Goal: Transaction & Acquisition: Obtain resource

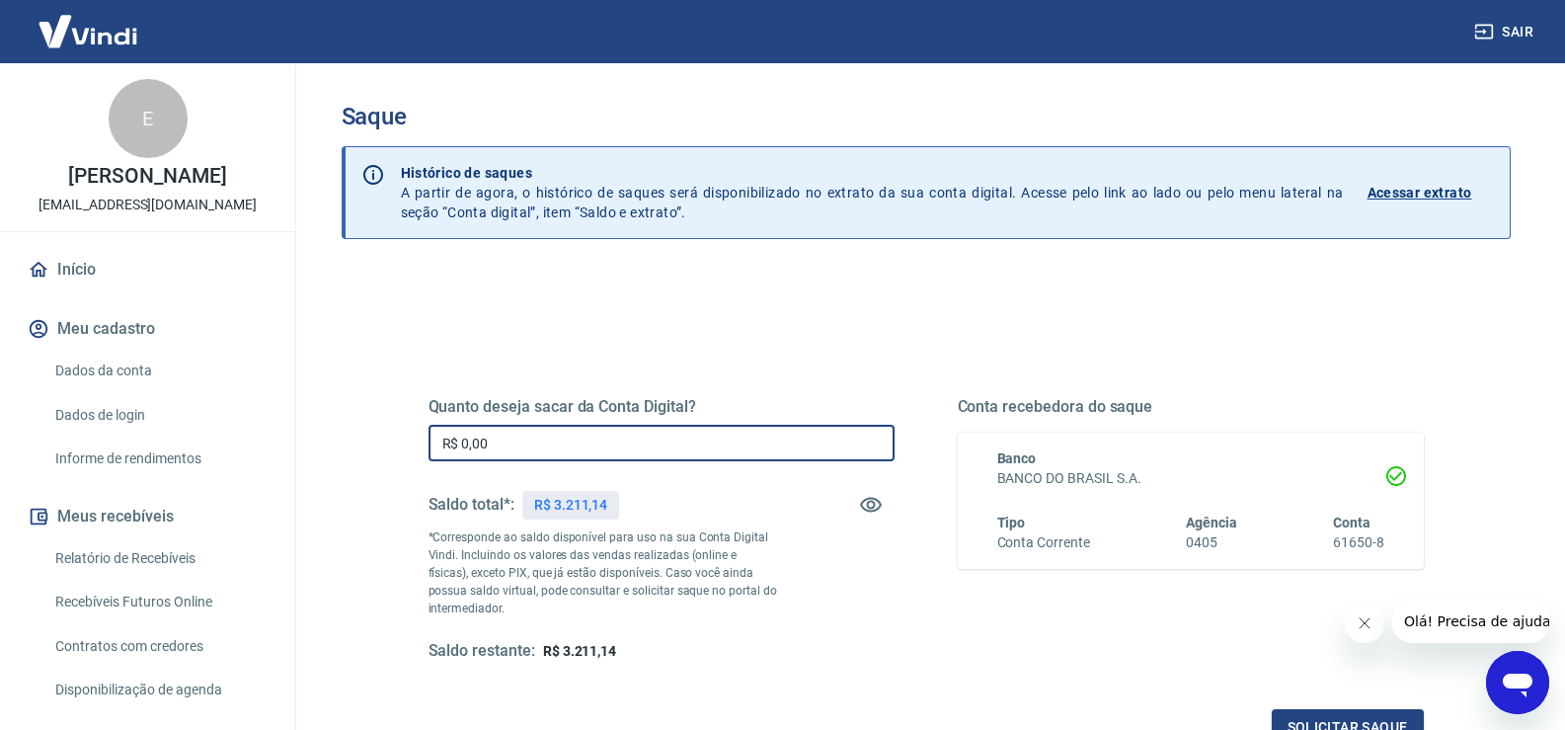
click at [545, 452] on input "R$ 0,00" at bounding box center [662, 443] width 466 height 37
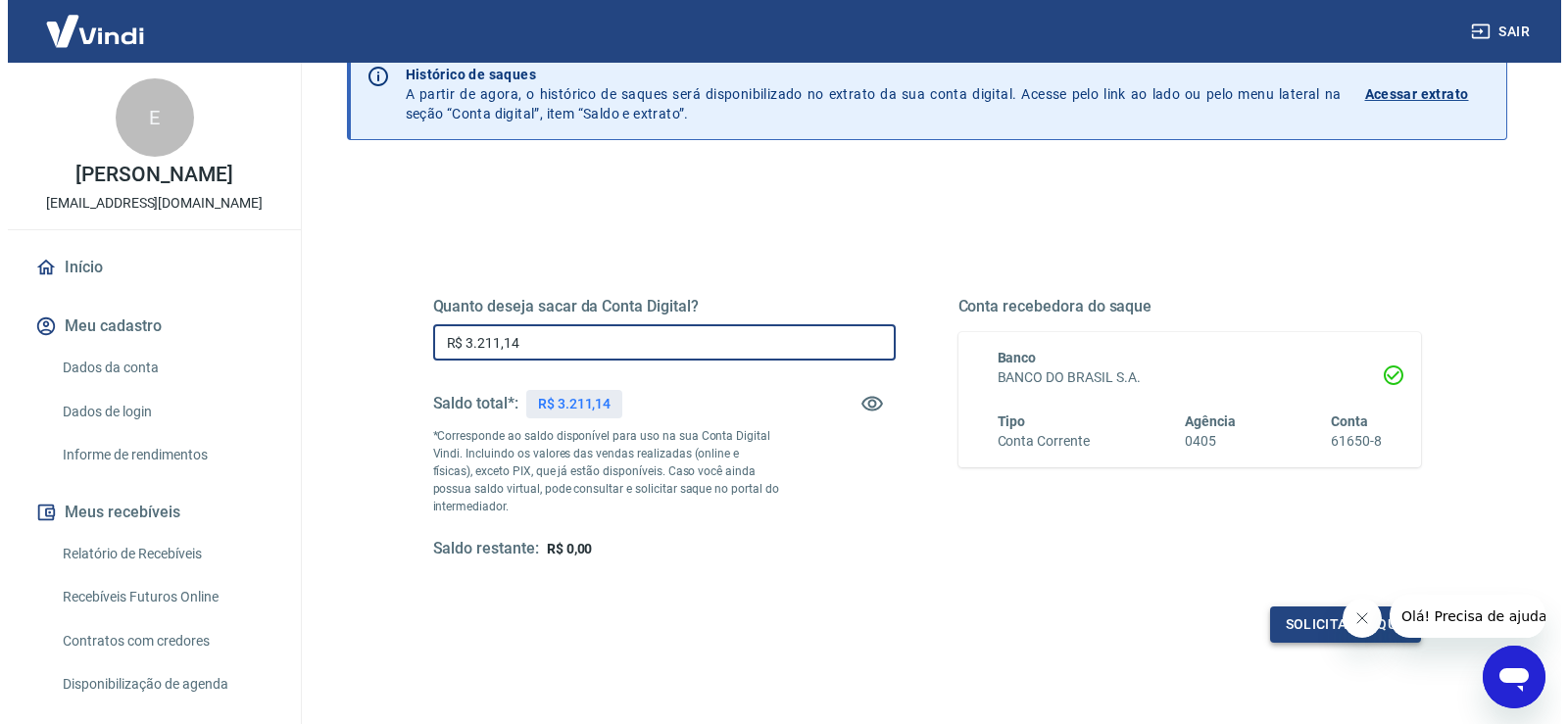
scroll to position [98, 0]
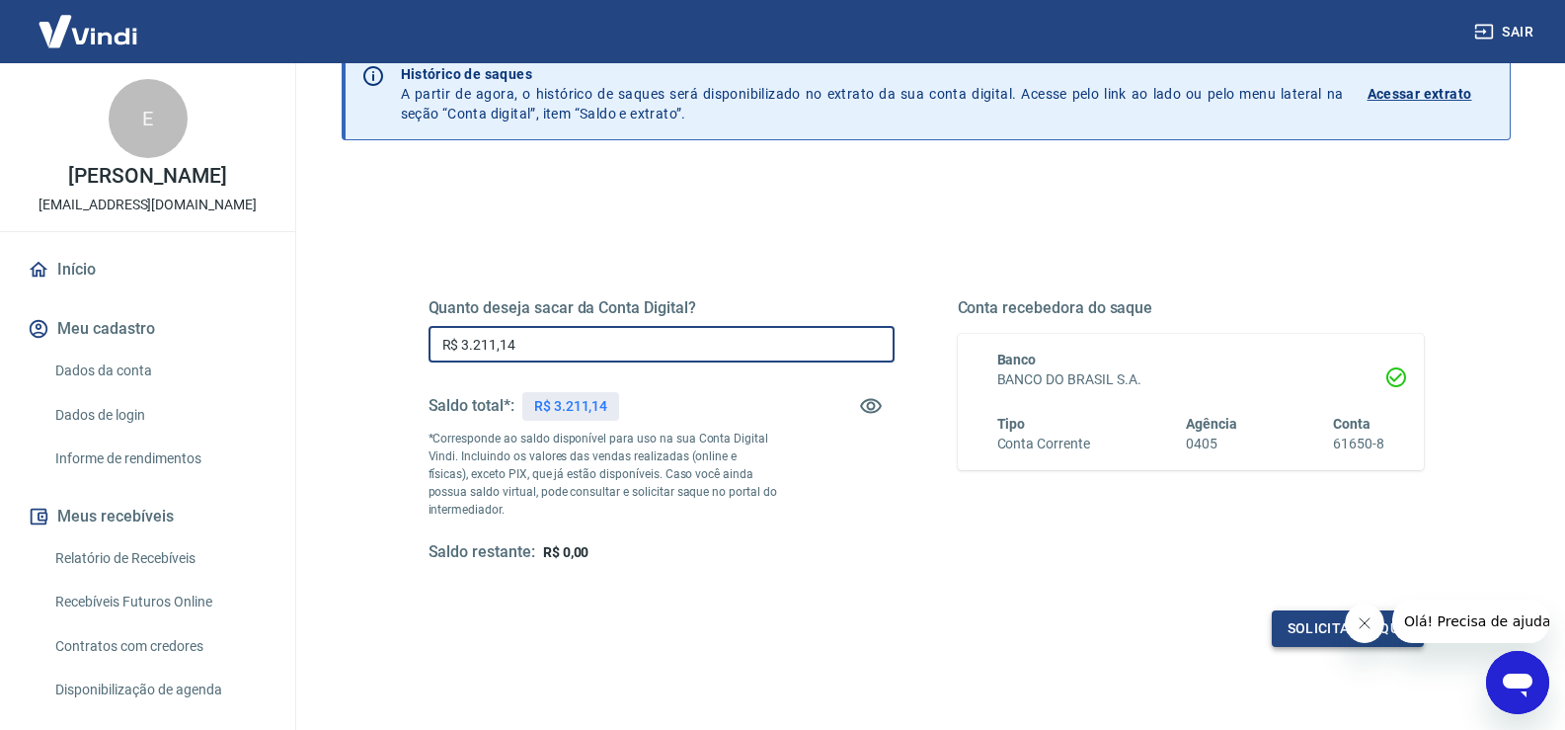
type input "R$ 3.211,14"
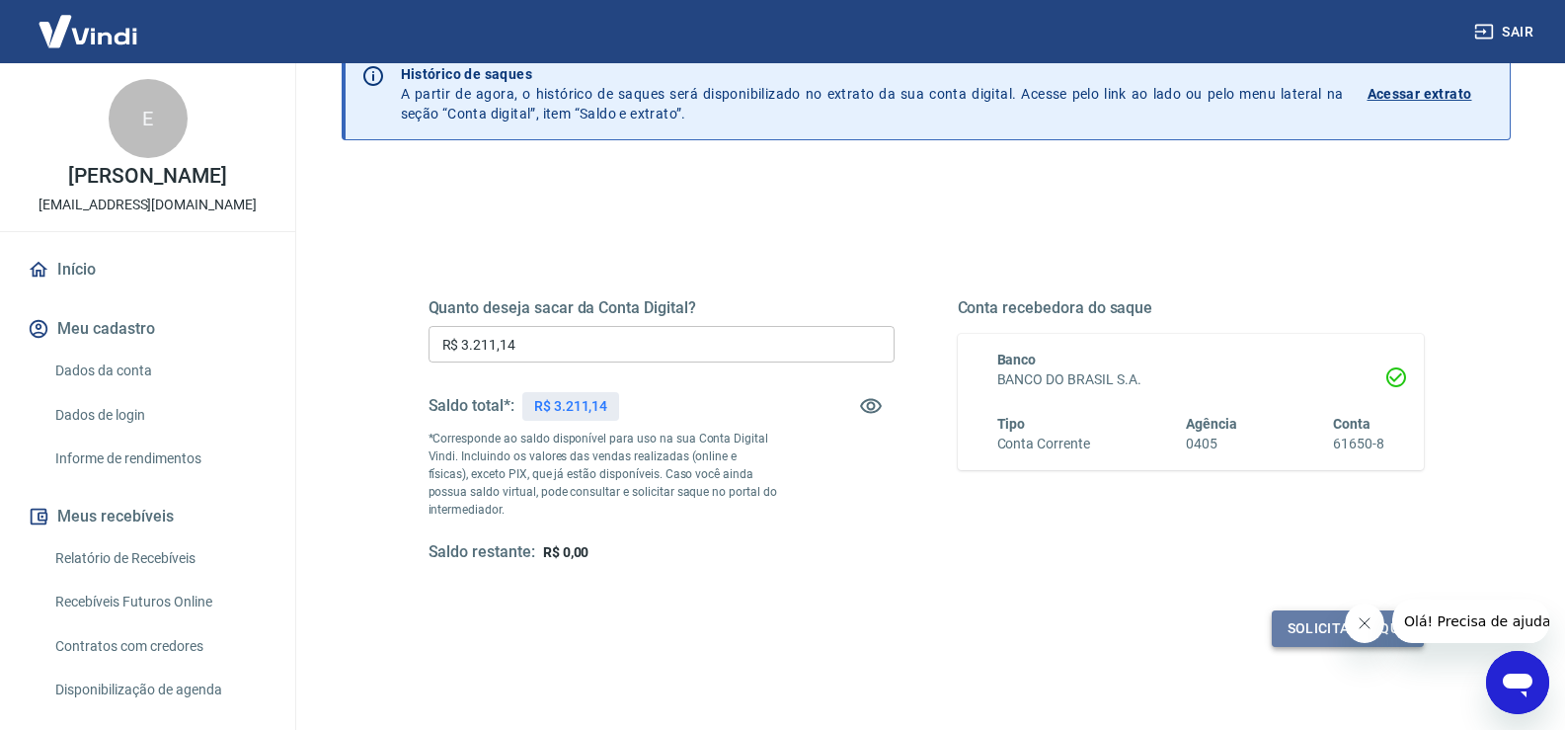
click at [1298, 619] on button "Solicitar saque" at bounding box center [1348, 628] width 152 height 37
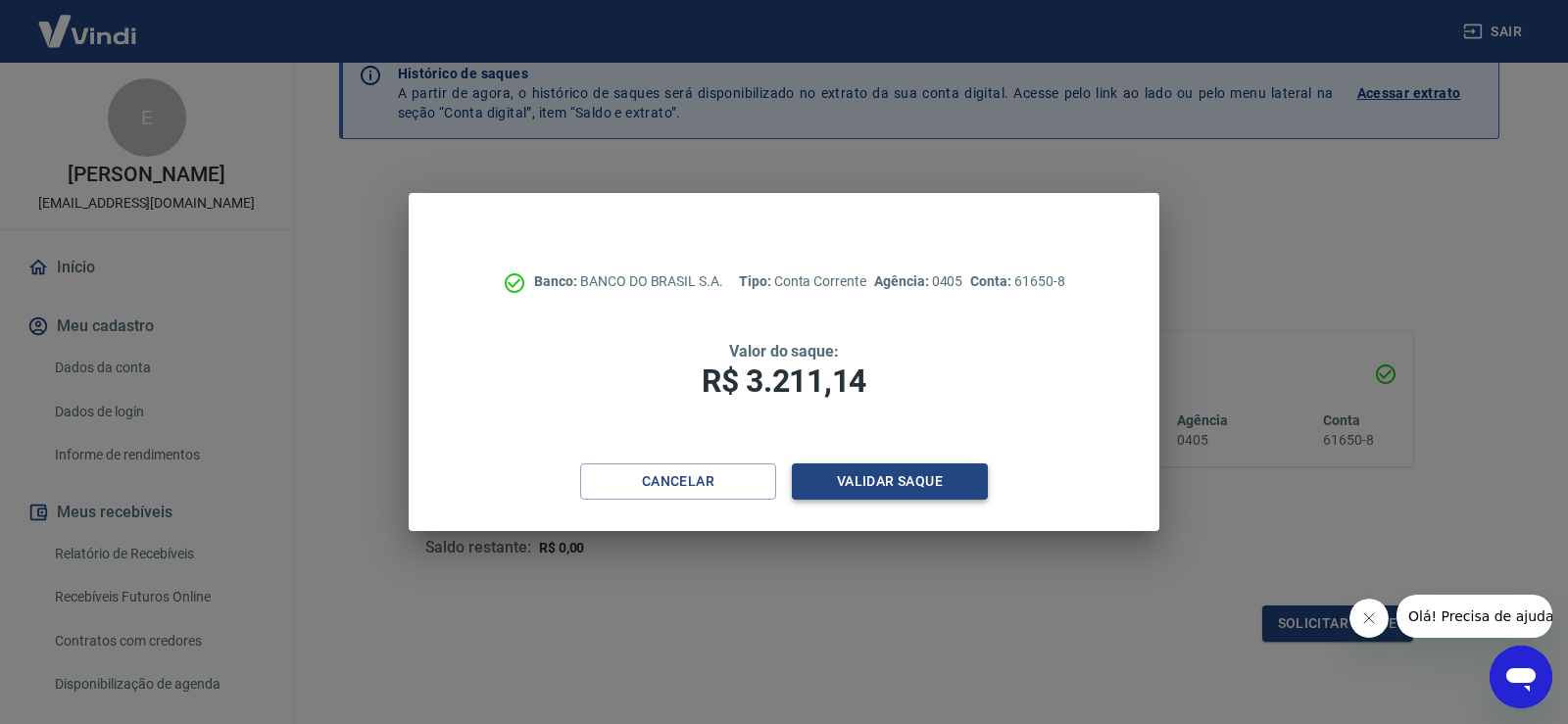
click at [871, 473] on button "Validar saque" at bounding box center [889, 481] width 196 height 37
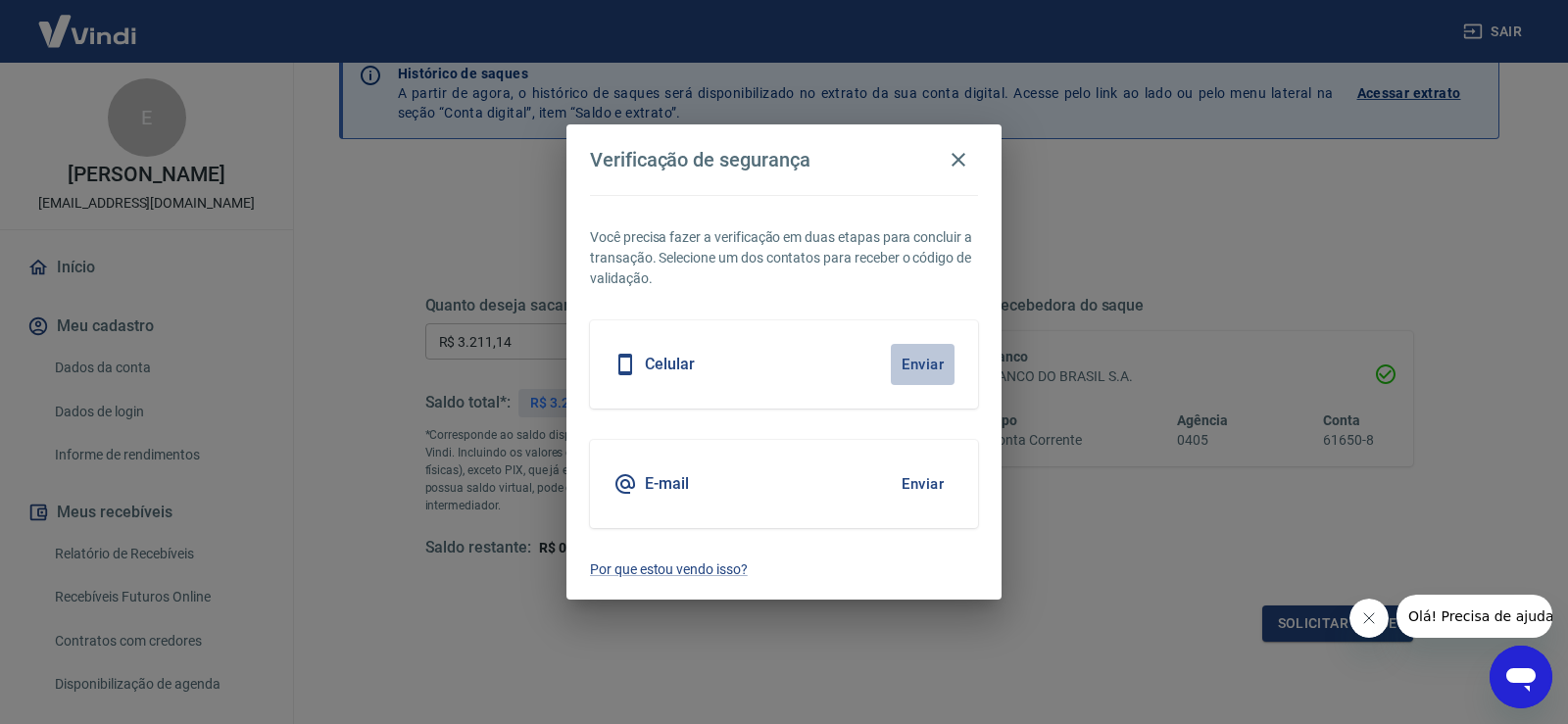
click at [927, 361] on button "Enviar" at bounding box center [923, 364] width 64 height 41
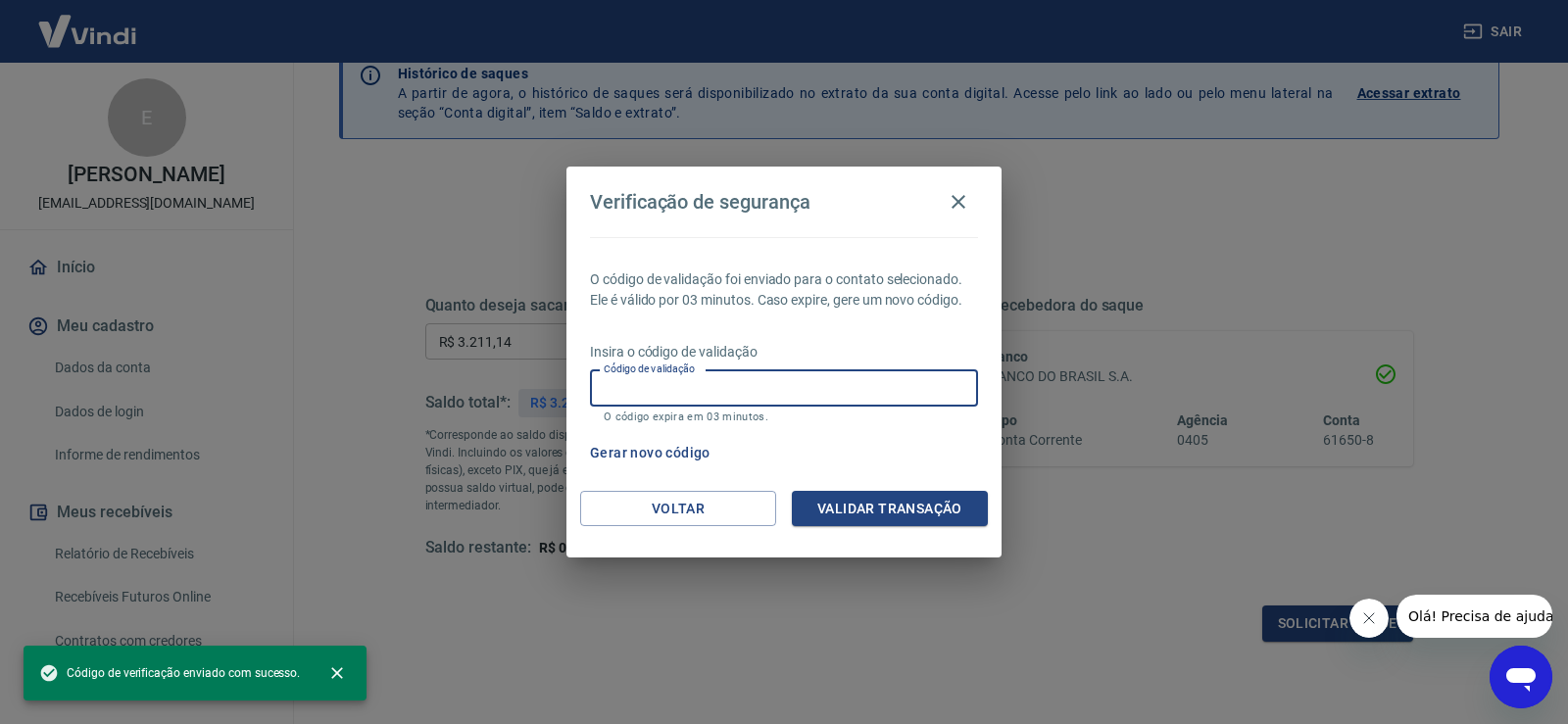
click at [865, 389] on input "Código de validação" at bounding box center [783, 388] width 388 height 37
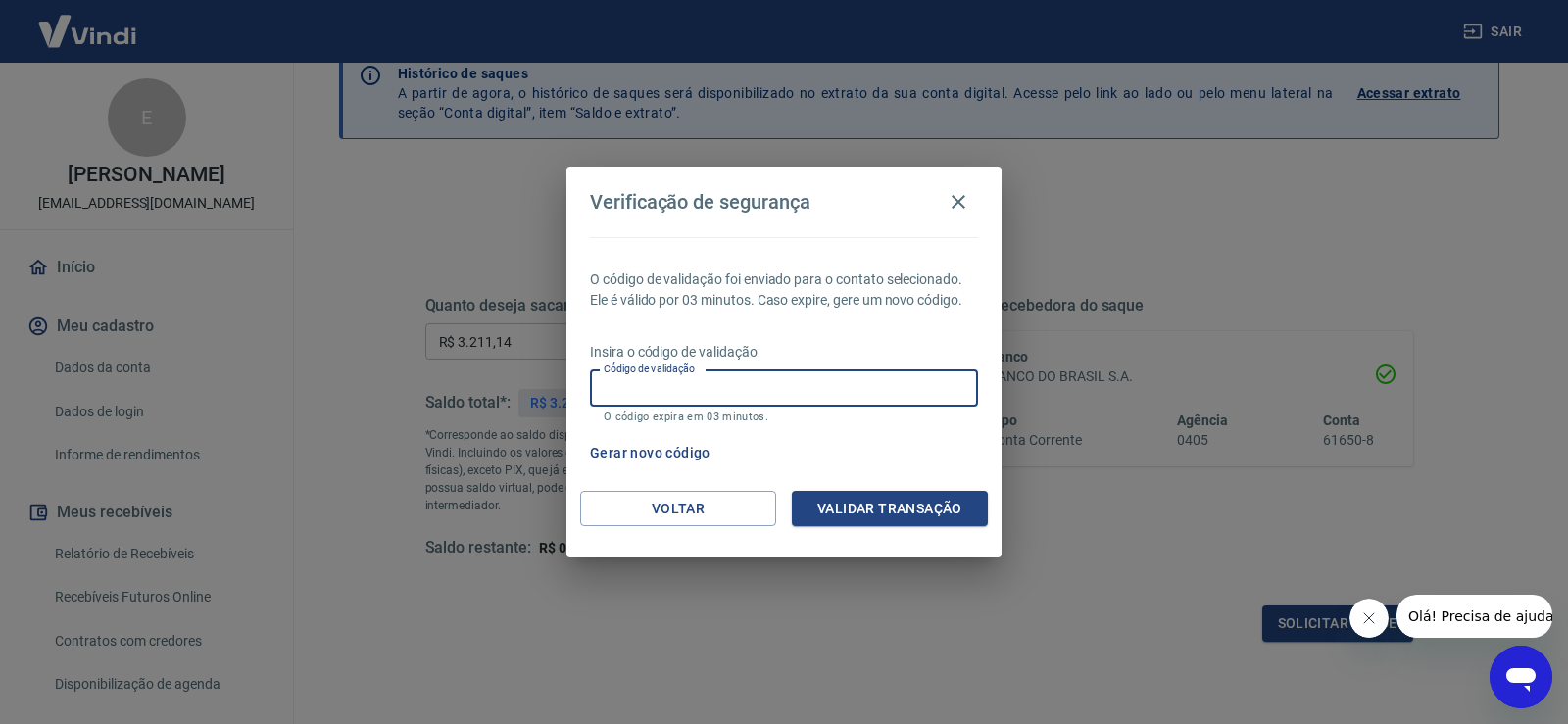
click at [770, 391] on input "Código de validação" at bounding box center [783, 388] width 388 height 37
click at [1373, 628] on button "Fechar mensagem da empresa" at bounding box center [1368, 617] width 39 height 39
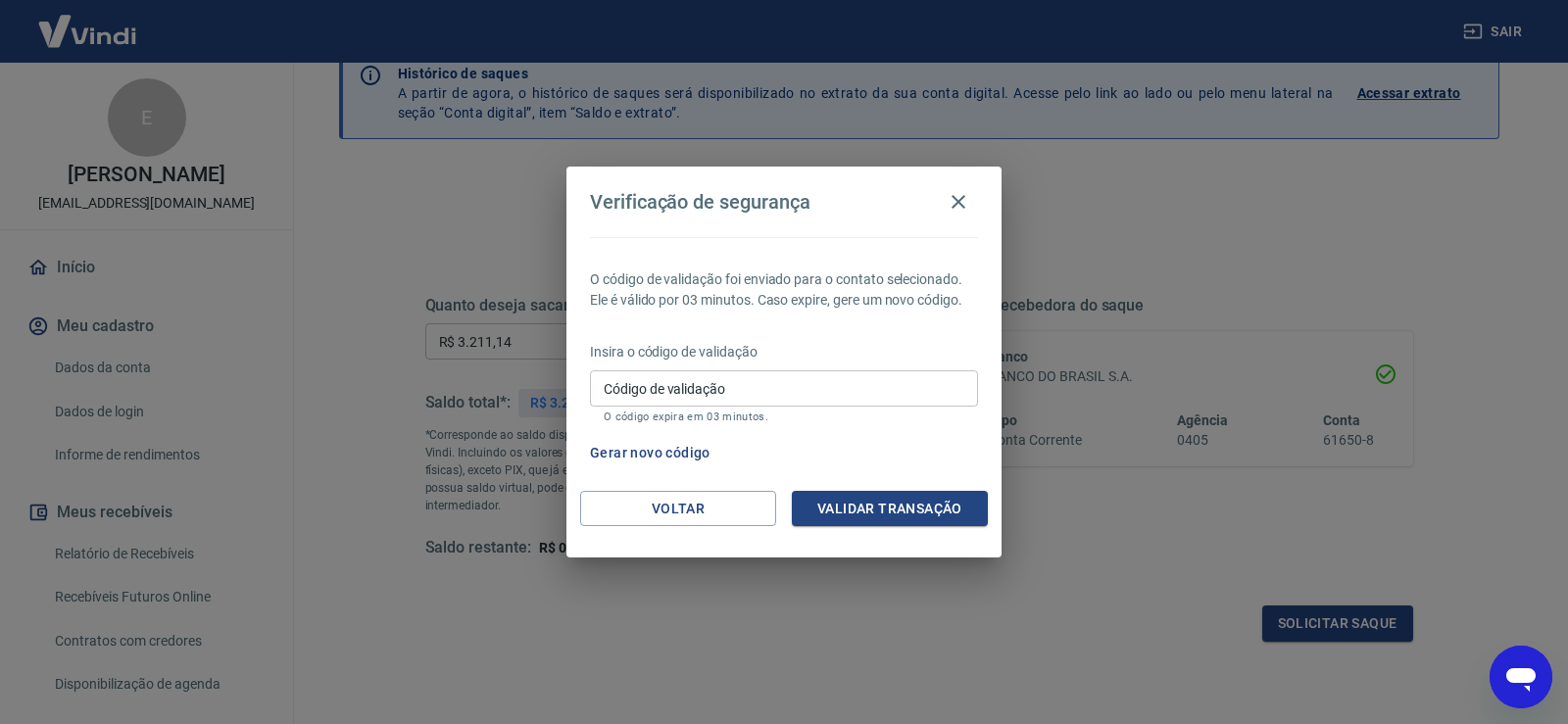
click at [751, 393] on input "Código de validação" at bounding box center [783, 388] width 388 height 37
click at [728, 501] on button "Voltar" at bounding box center [678, 509] width 196 height 37
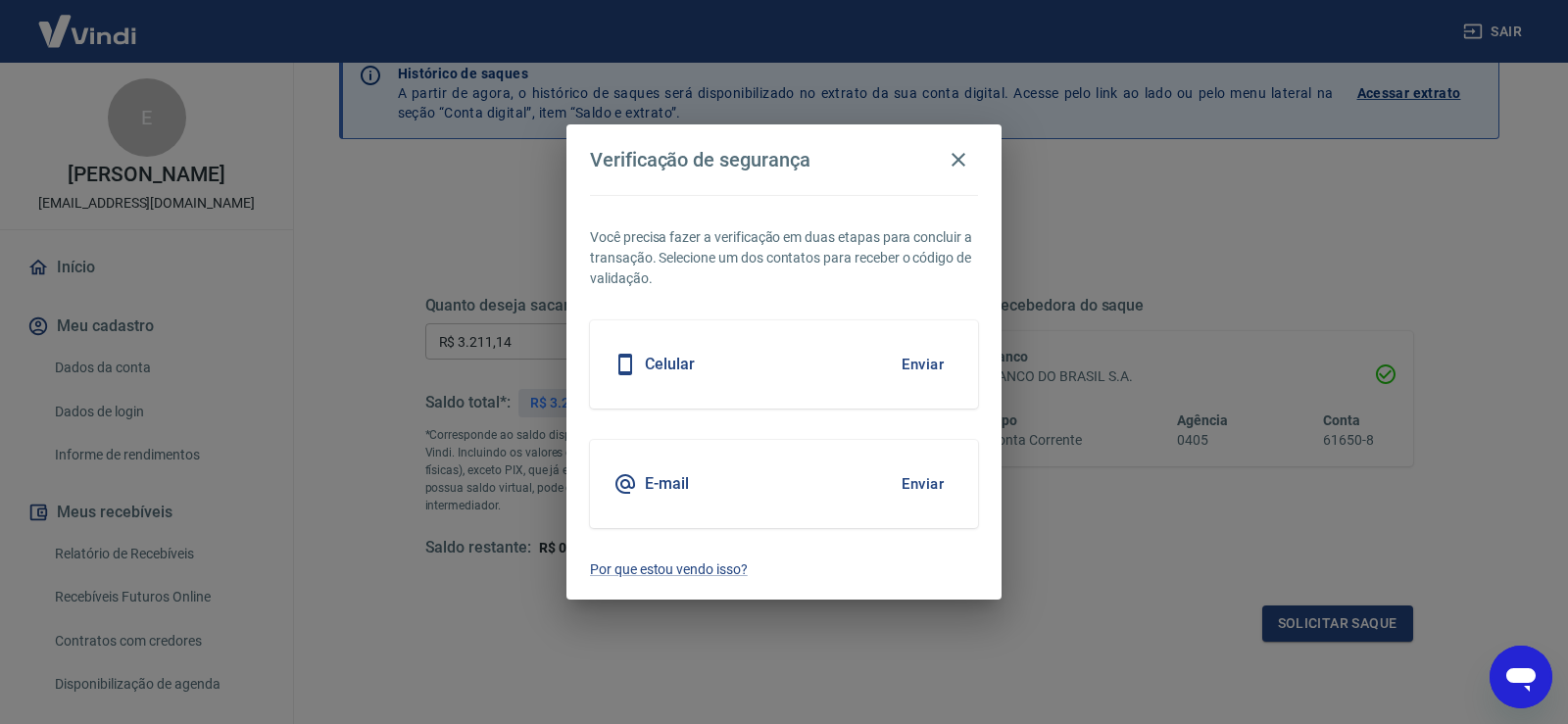
click at [916, 483] on button "Enviar" at bounding box center [923, 483] width 64 height 41
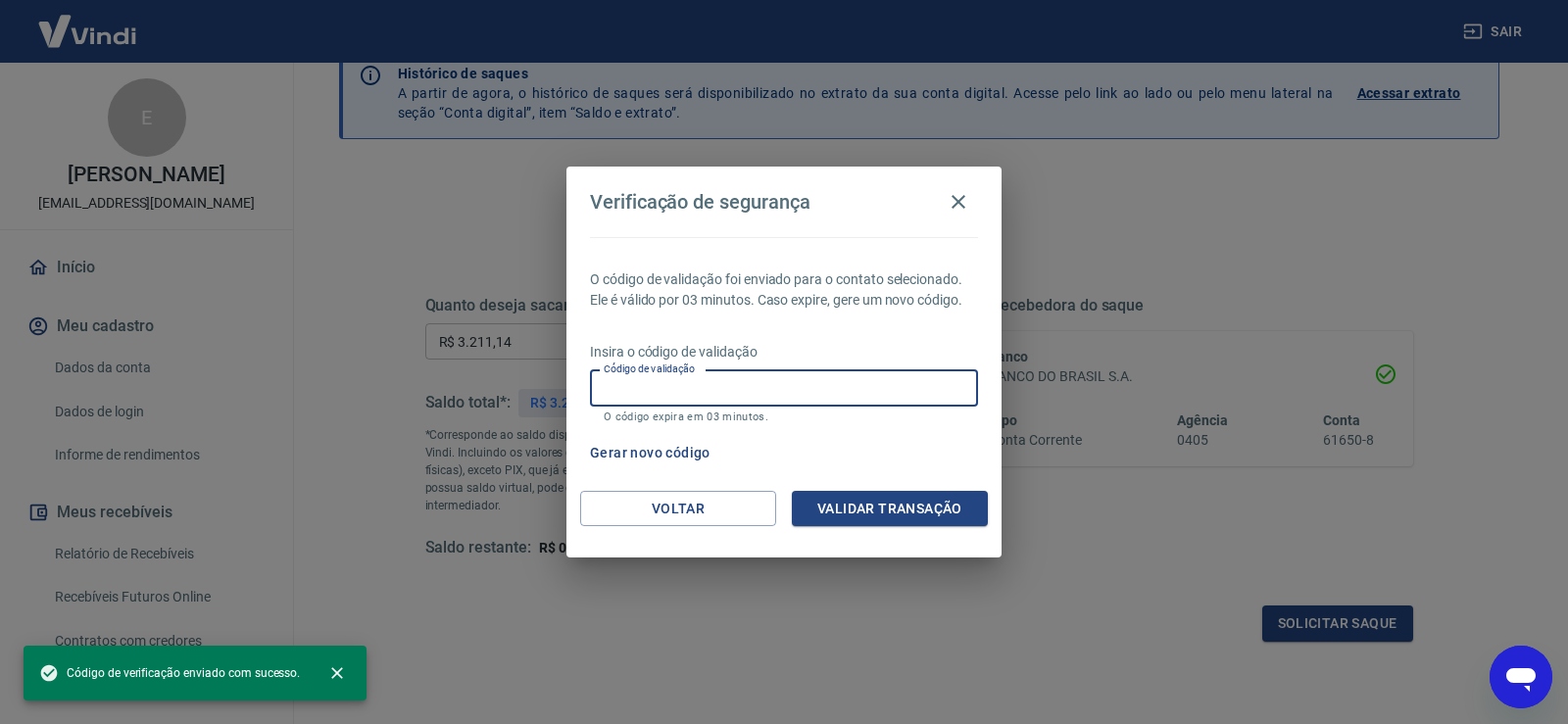
click at [805, 383] on input "Código de validação" at bounding box center [783, 388] width 388 height 37
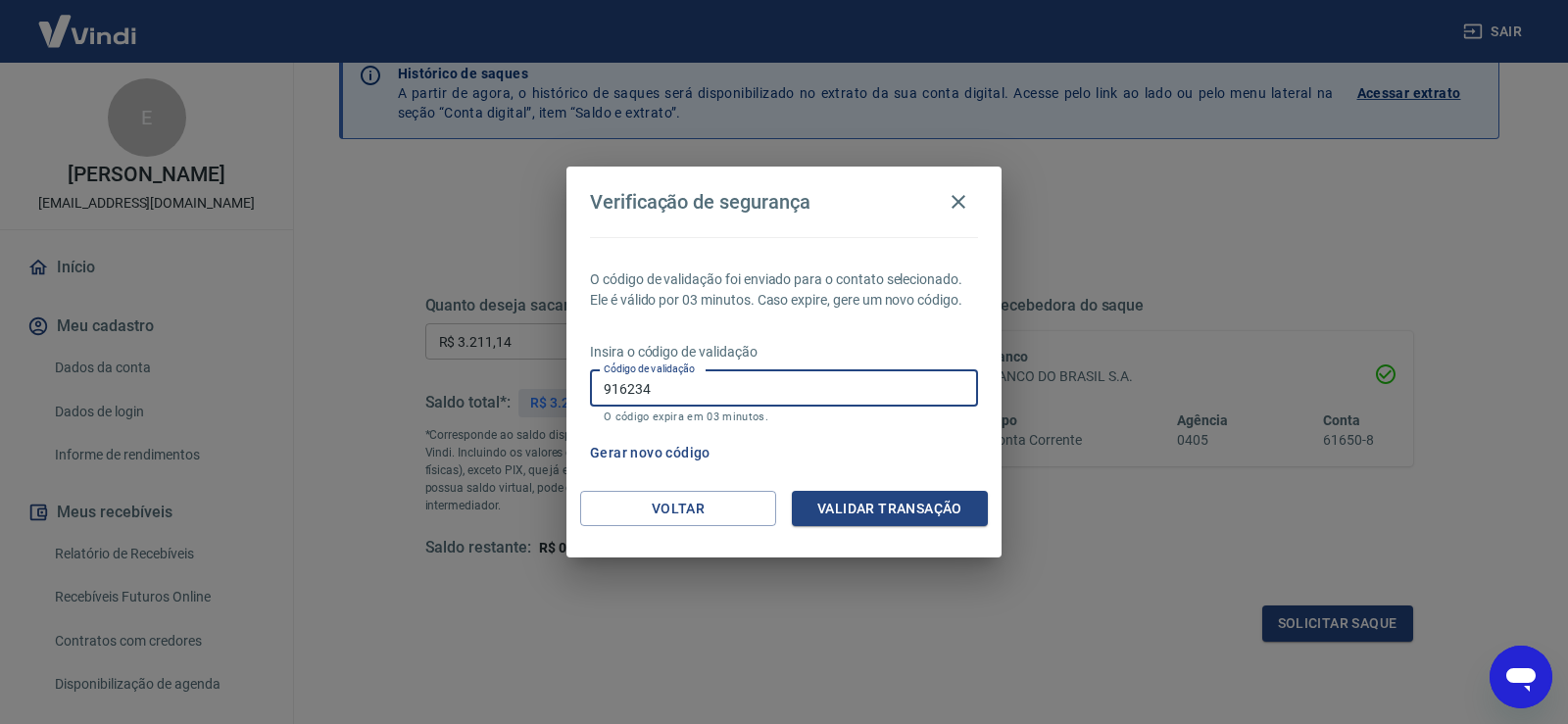
type input "916234"
click at [841, 512] on button "Validar transação" at bounding box center [889, 509] width 196 height 37
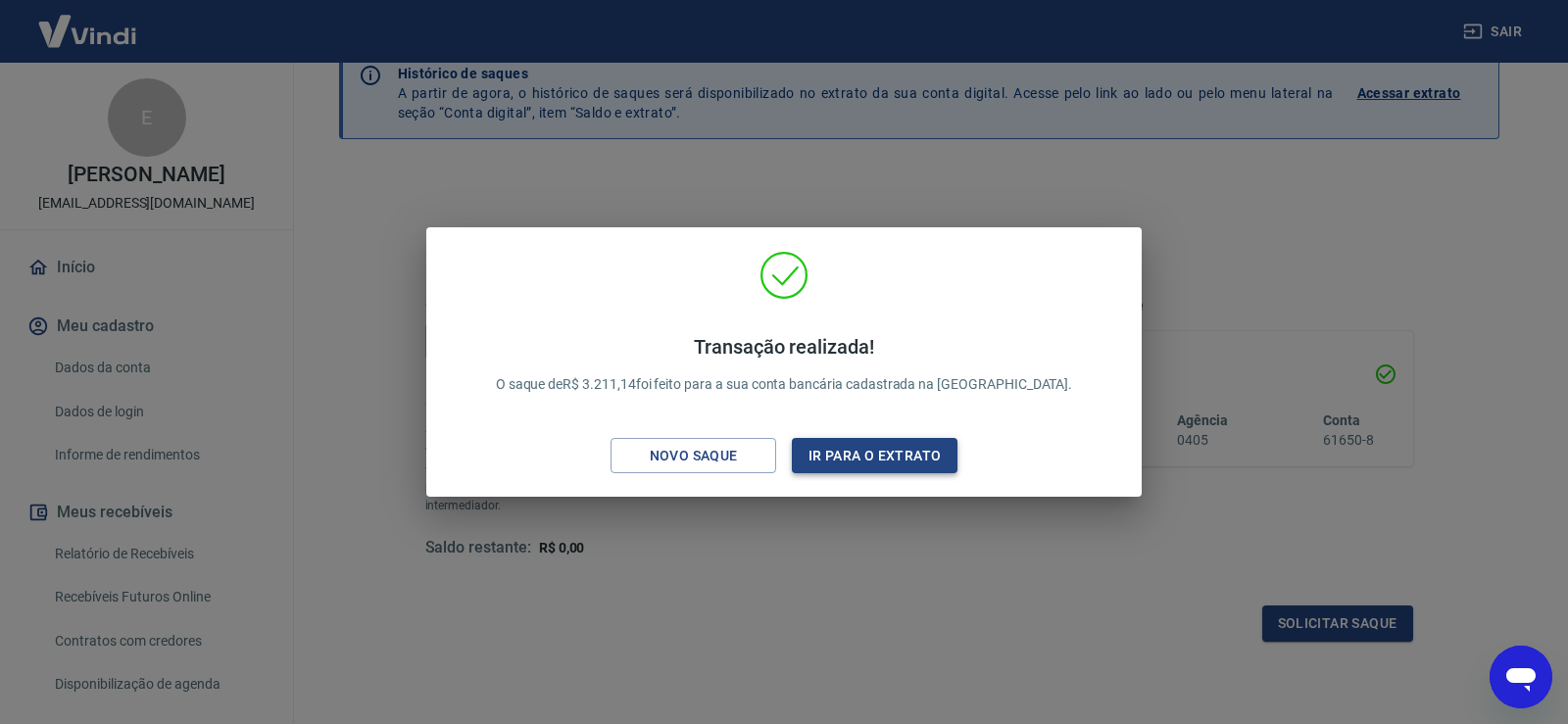
click at [905, 449] on button "Ir para o extrato" at bounding box center [874, 455] width 166 height 37
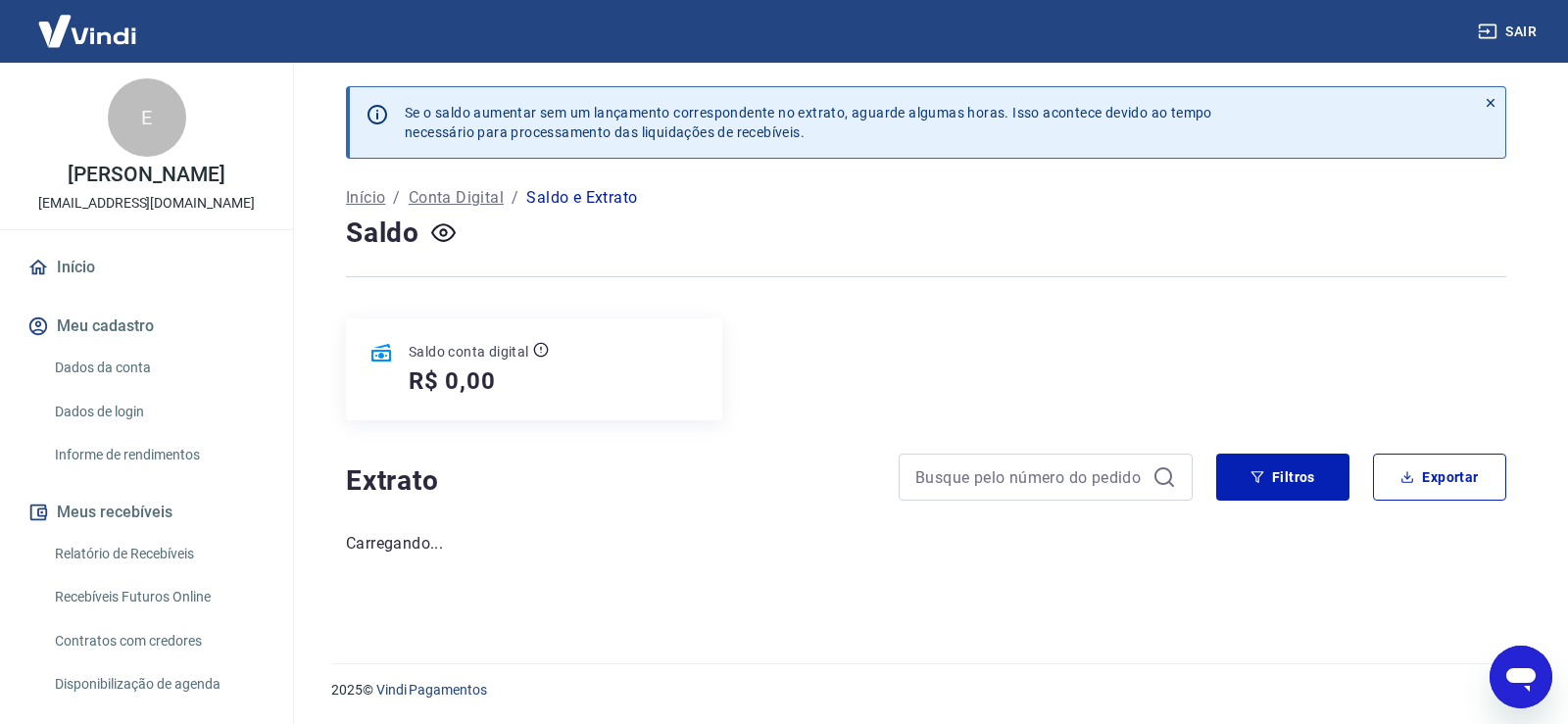
click at [1528, 672] on icon "Abrir janela de mensagens" at bounding box center [1521, 679] width 30 height 24
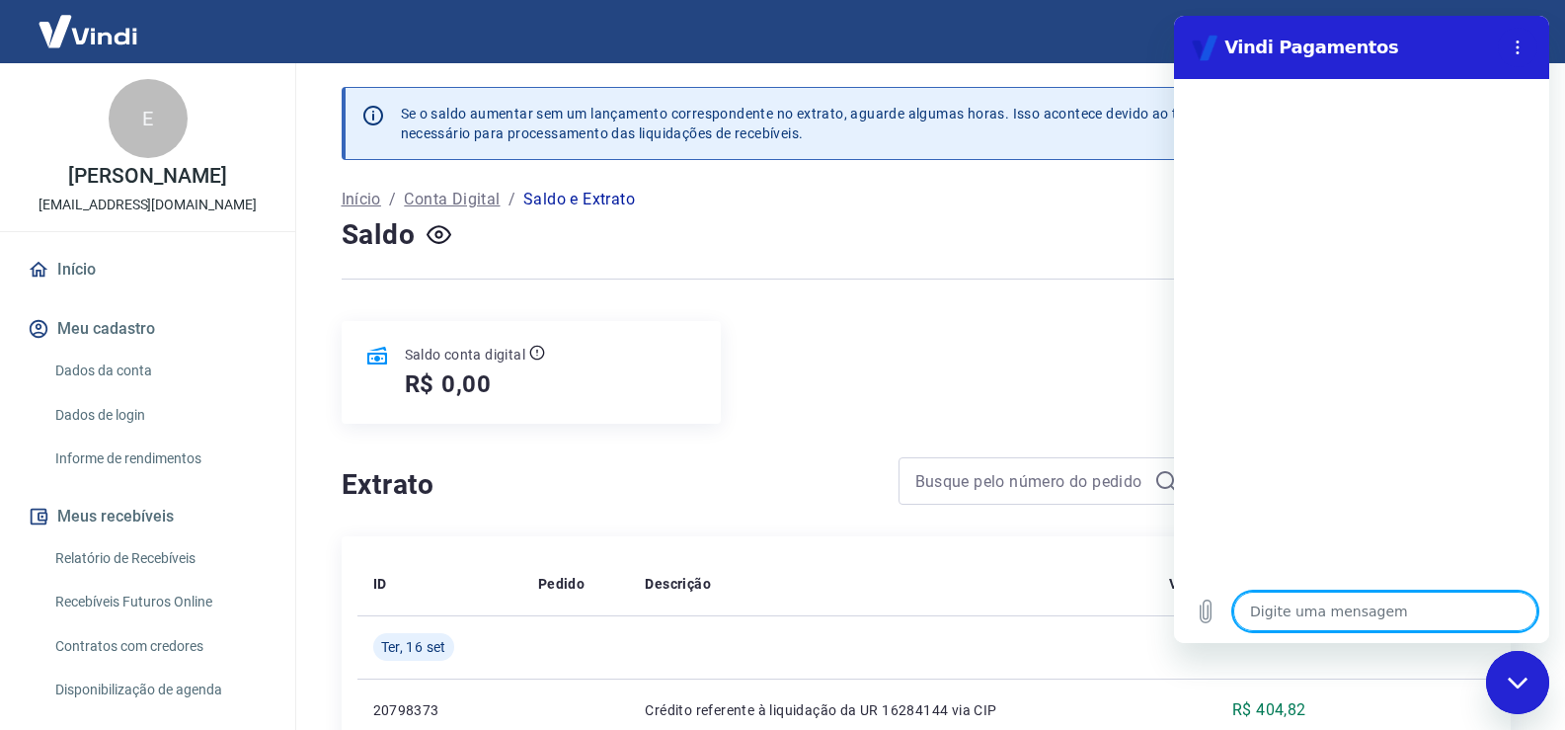
type textarea "p"
type textarea "x"
type textarea "p"
type textarea "x"
type textarea "p c"
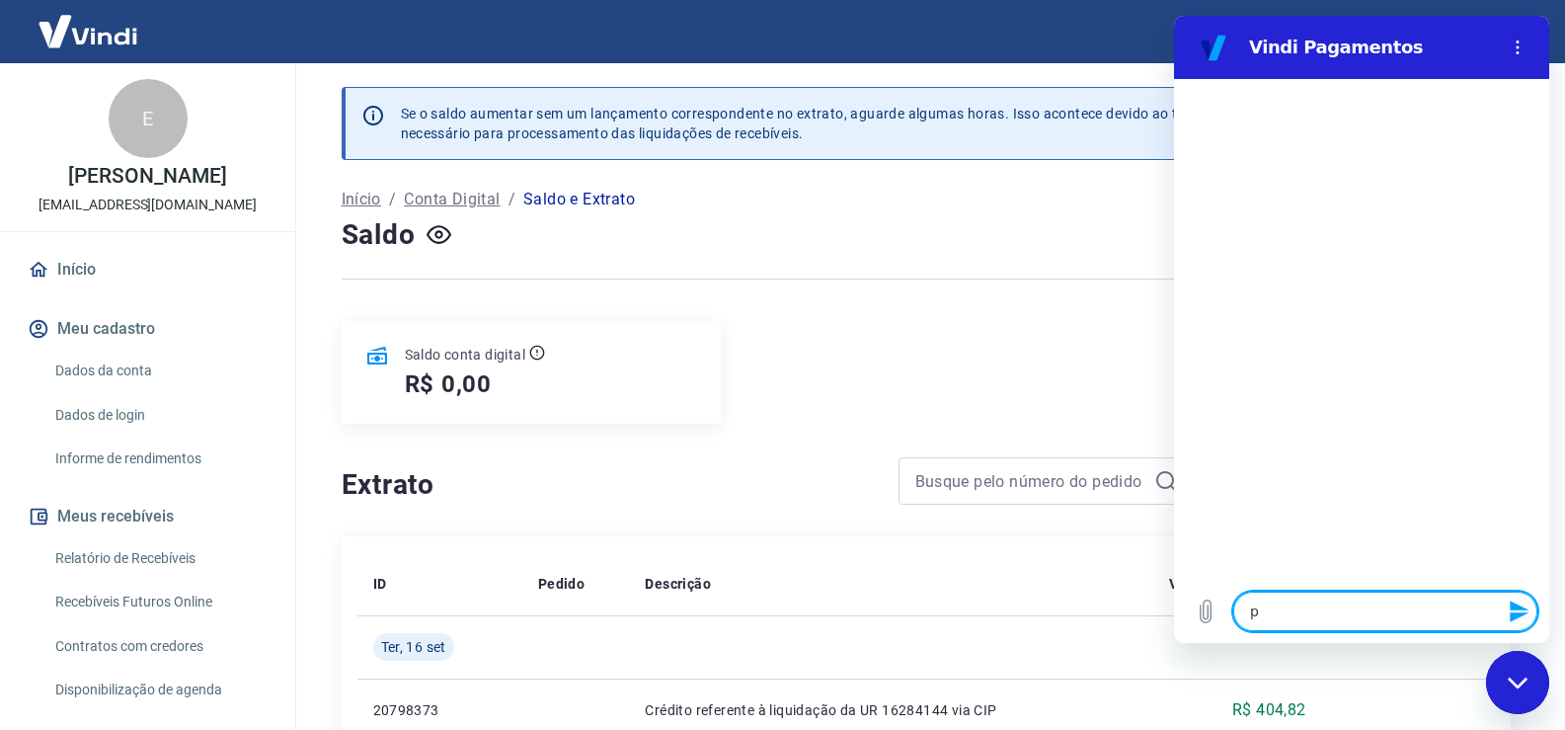
type textarea "x"
type textarea "p có"
type textarea "x"
type textarea "p cód"
type textarea "x"
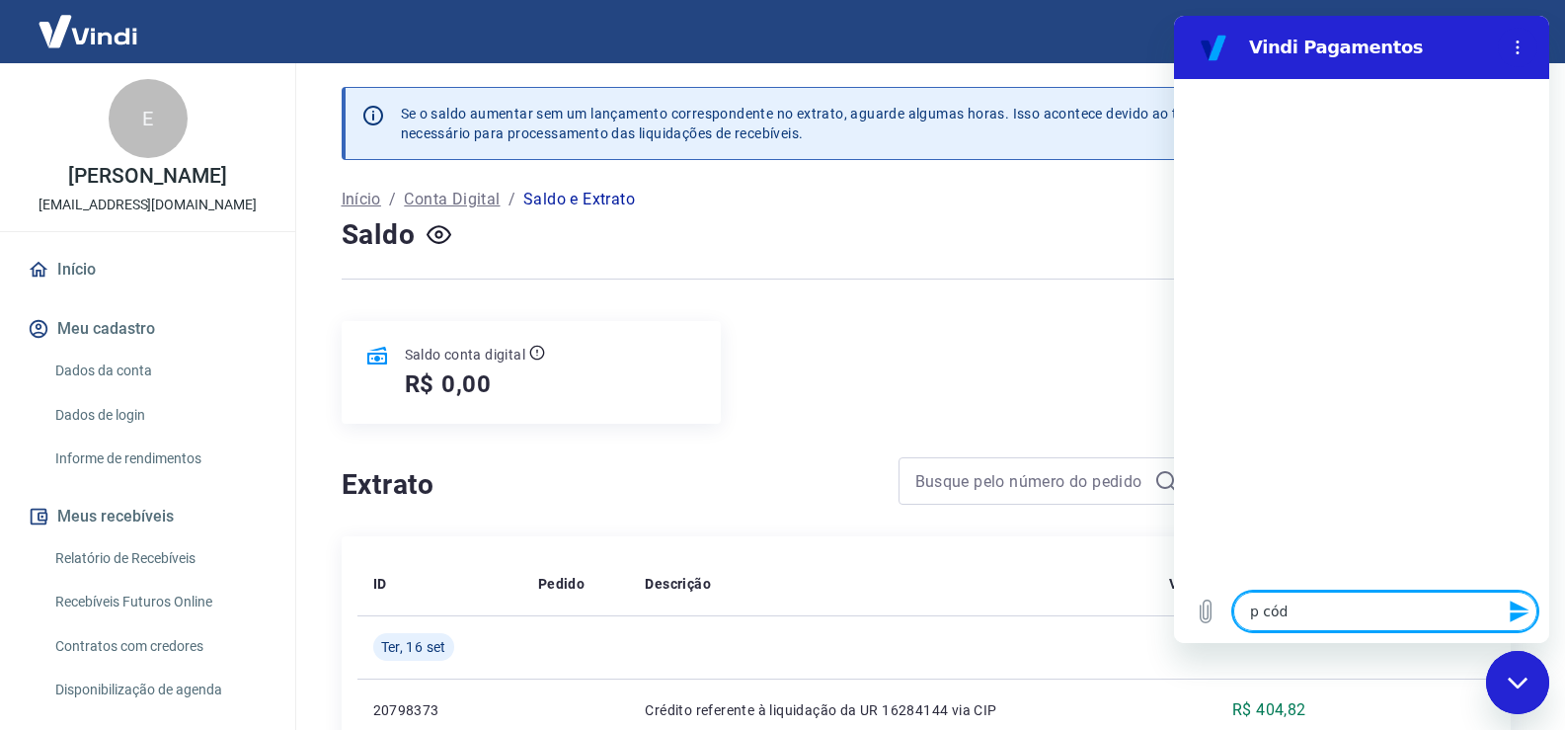
type textarea "p códi"
type textarea "x"
type textarea "p cód"
type textarea "x"
type textarea "p có"
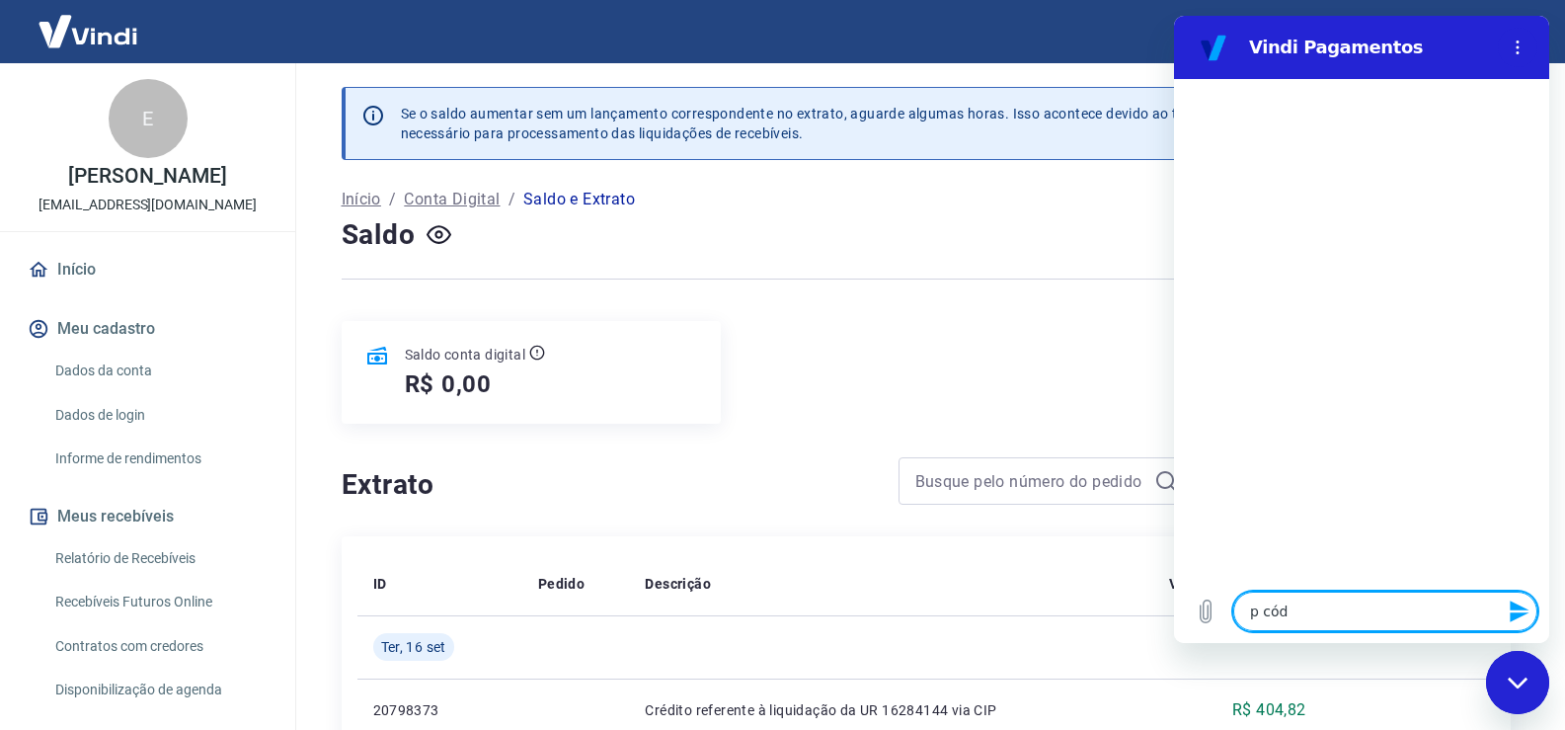
type textarea "x"
type textarea "p c"
type textarea "x"
type textarea "p"
type textarea "x"
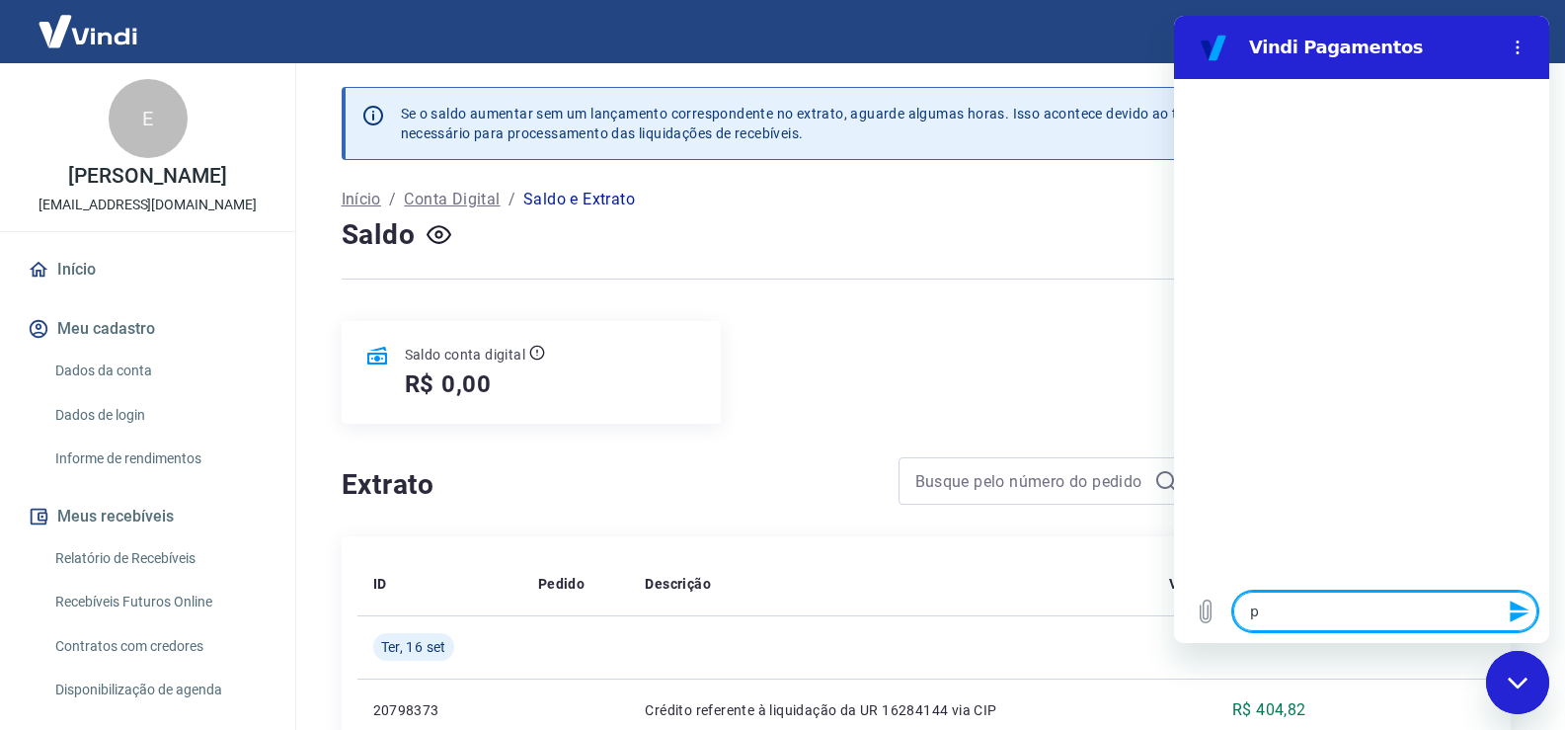
type textarea "p"
type textarea "x"
type textarea "o"
type textarea "x"
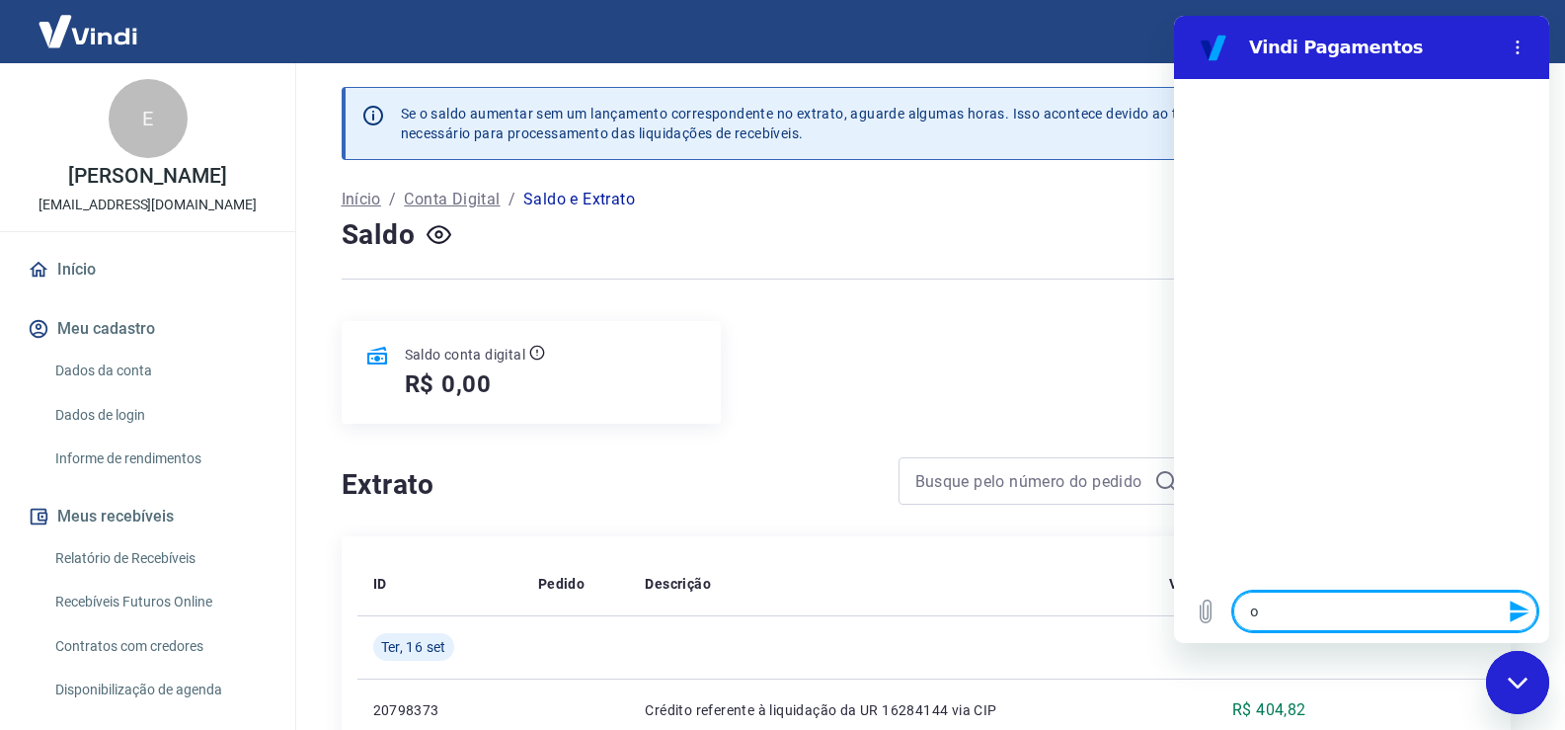
type textarea "o"
type textarea "x"
type textarea "o c"
type textarea "x"
type textarea "o có"
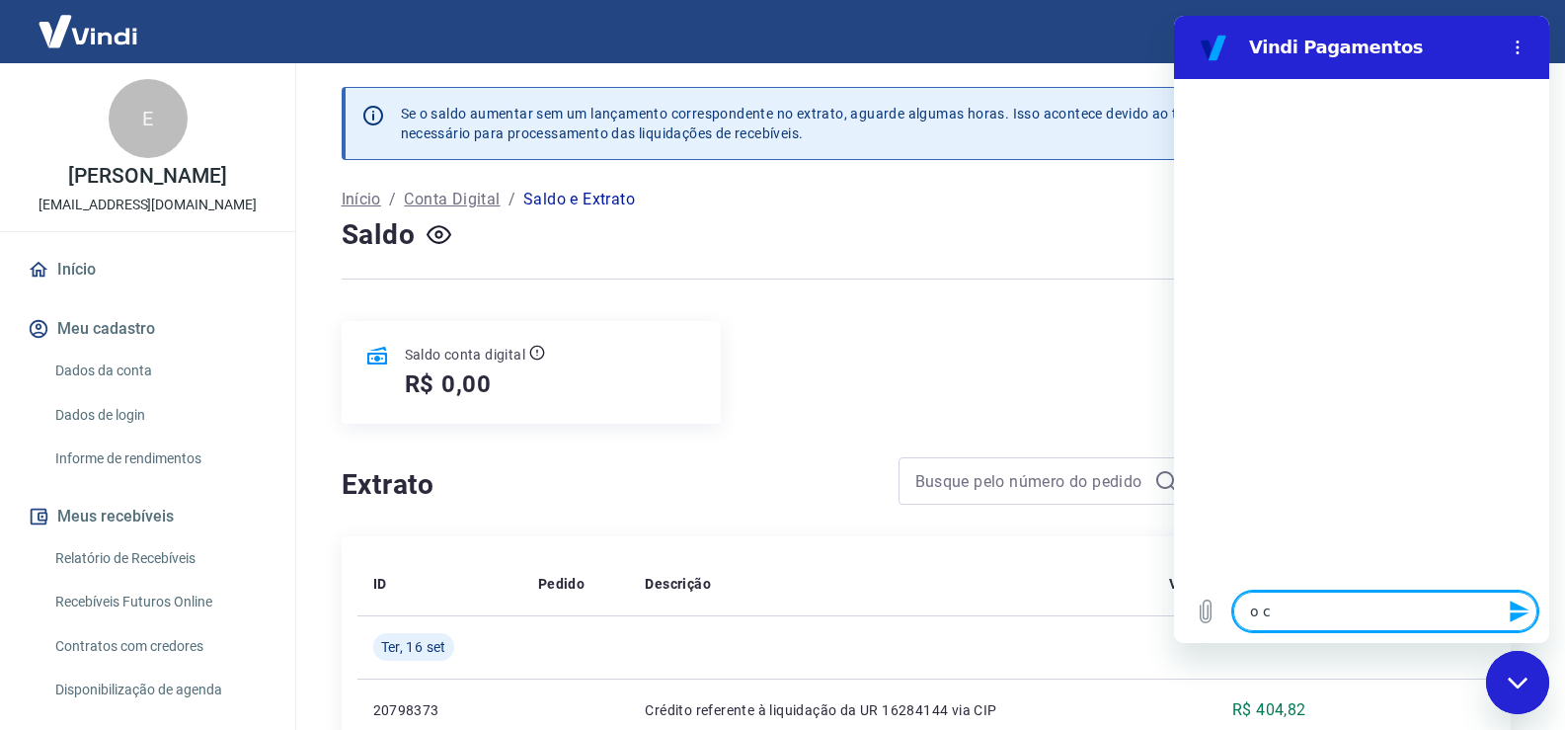
type textarea "x"
type textarea "o cód"
type textarea "x"
type textarea "o códi"
type textarea "x"
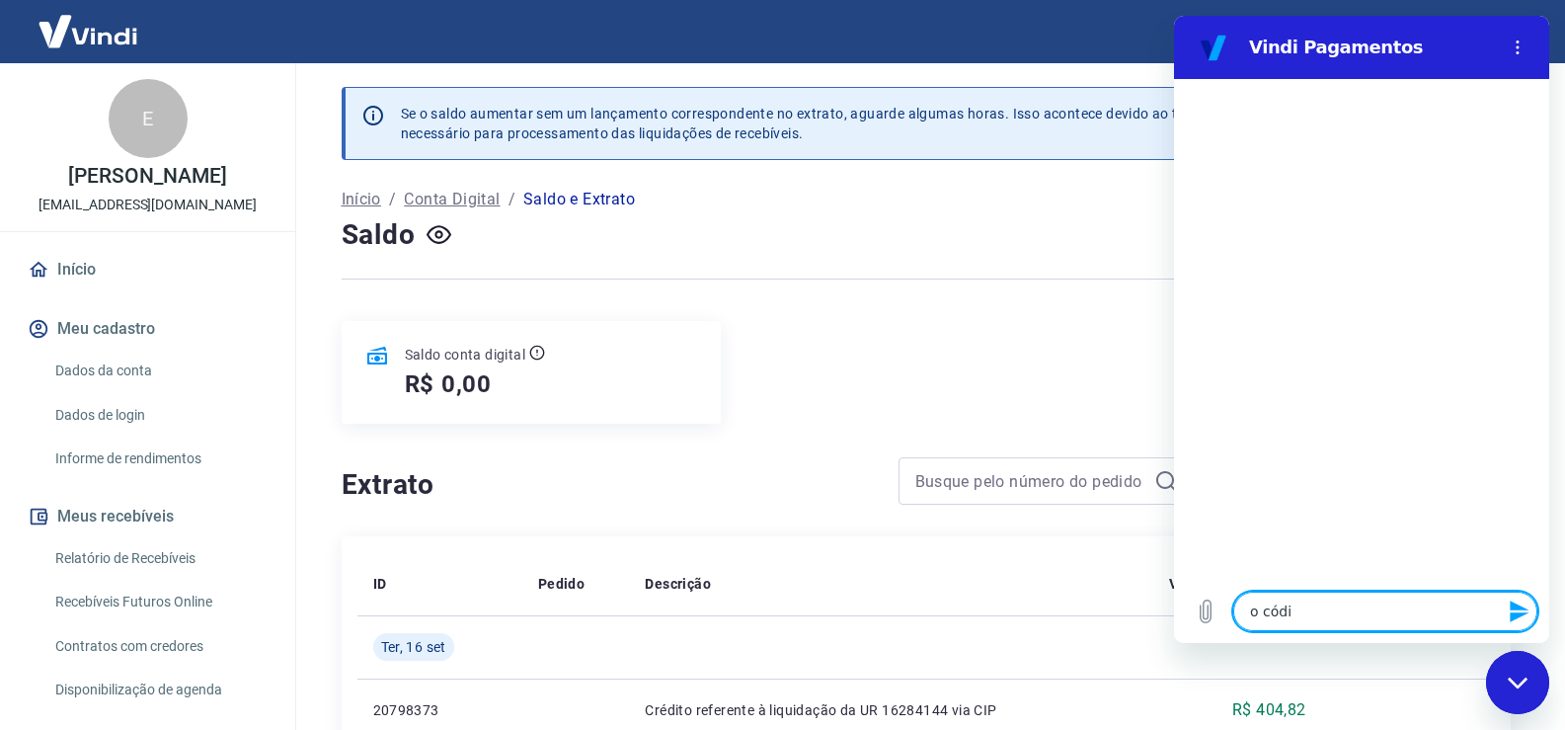
type textarea "o códig"
type textarea "x"
type textarea "o código"
type textarea "x"
type textarea "o código"
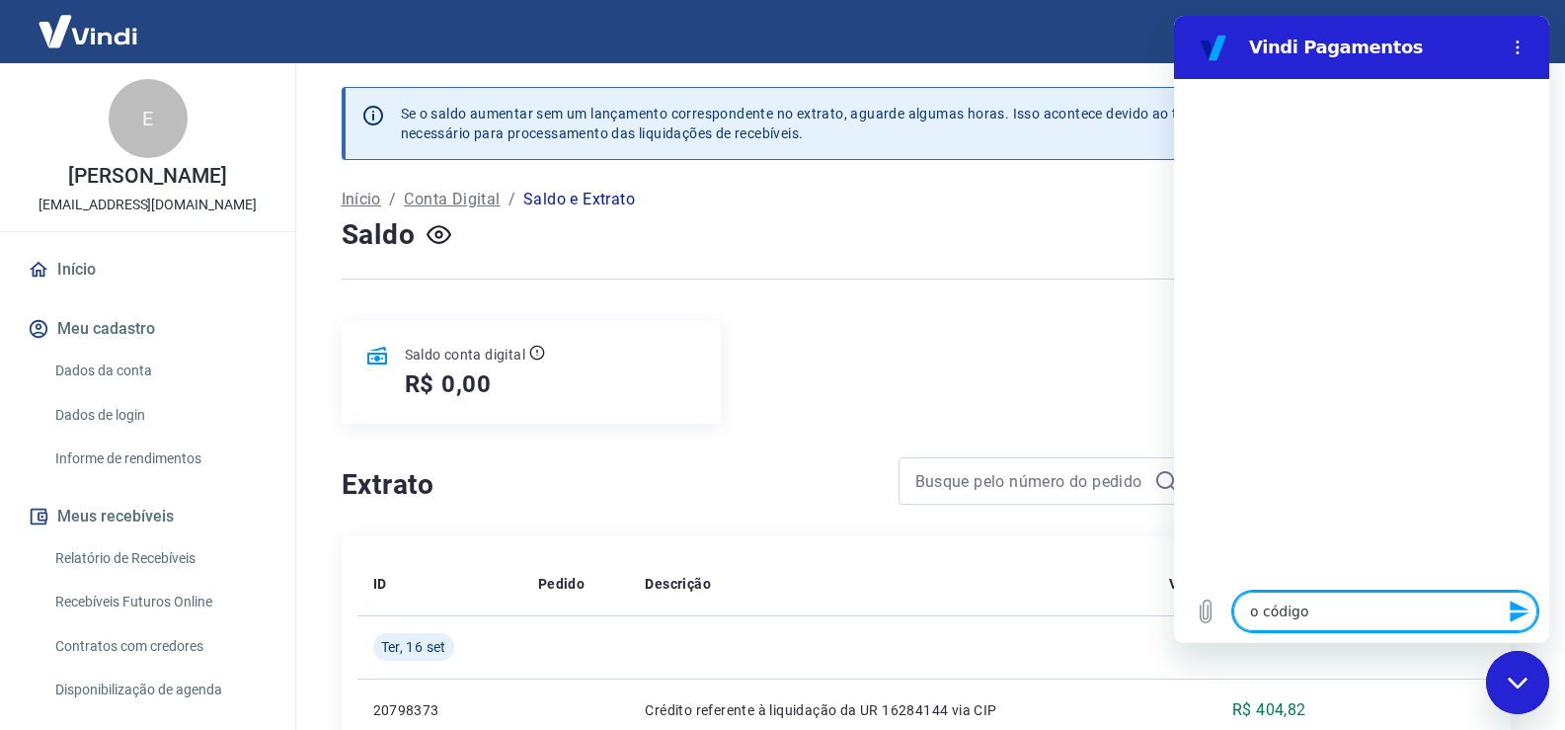
type textarea "x"
type textarea "o código d"
type textarea "x"
type textarea "o código de"
type textarea "x"
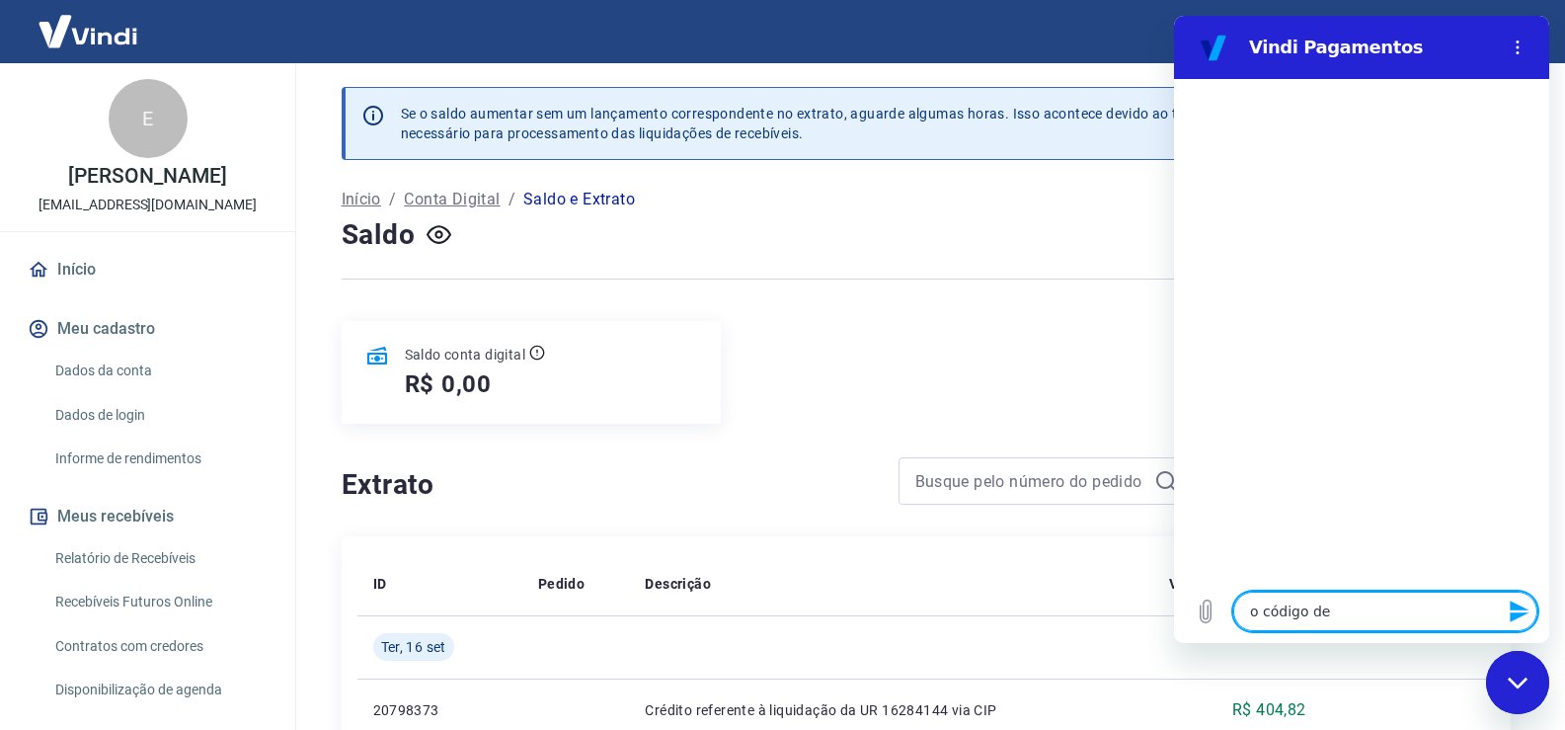
type textarea "o código de"
type textarea "x"
type textarea "o código de a"
type textarea "x"
type textarea "o código de ap"
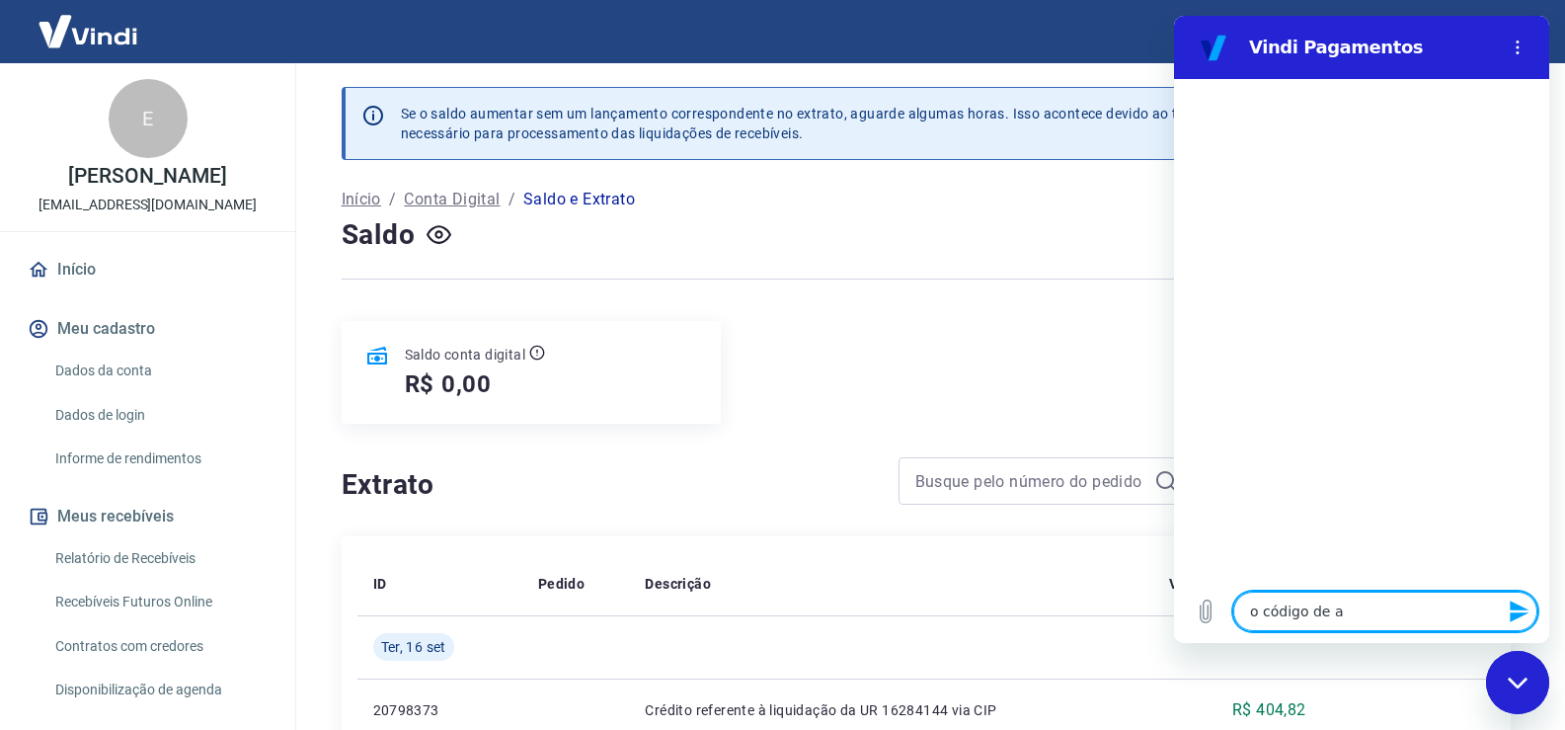
type textarea "x"
type textarea "o código de apr"
type textarea "x"
type textarea "o código de apro"
type textarea "x"
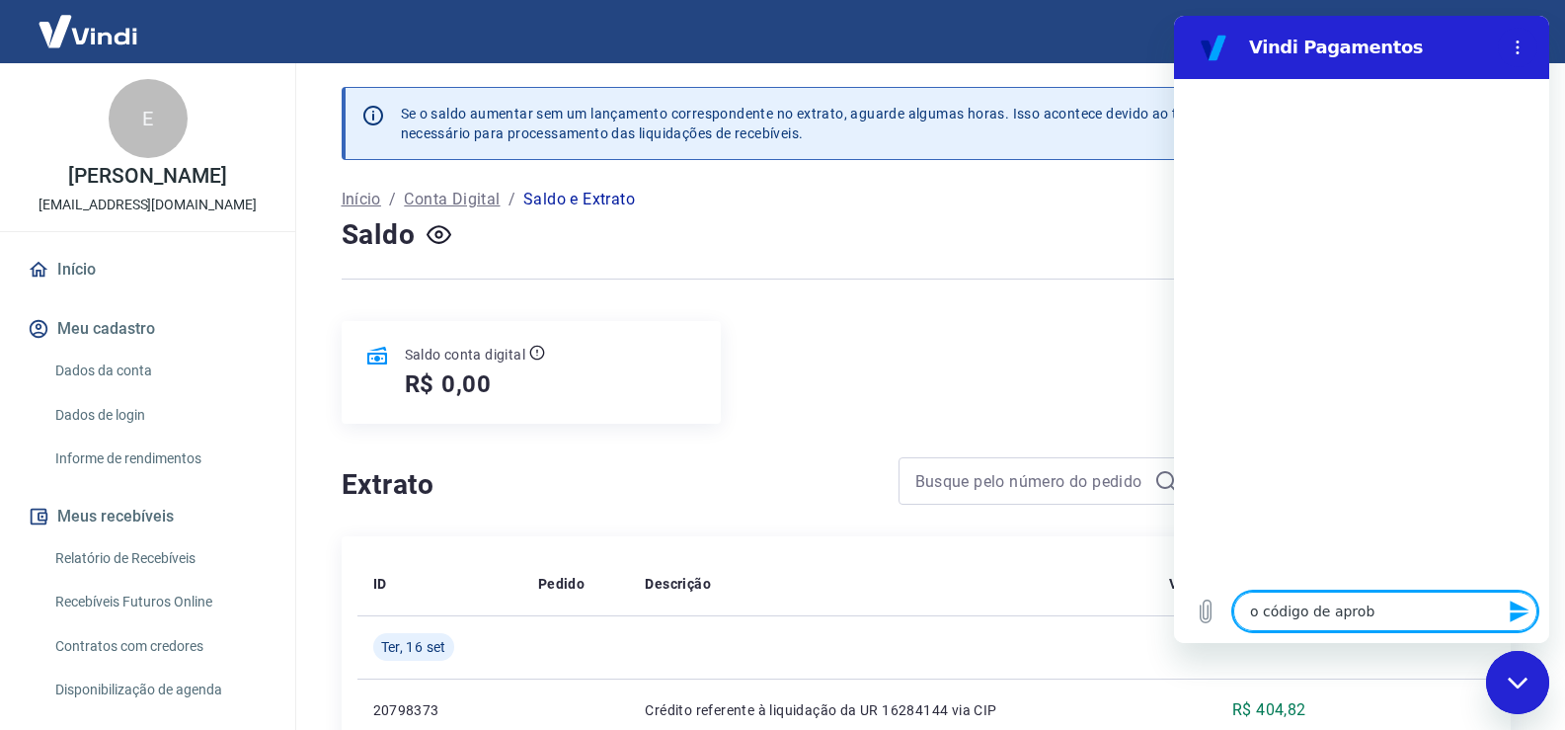
type textarea "o código de aprobv"
type textarea "x"
type textarea "o código de aprobva"
type textarea "x"
type textarea "o código de aprobv"
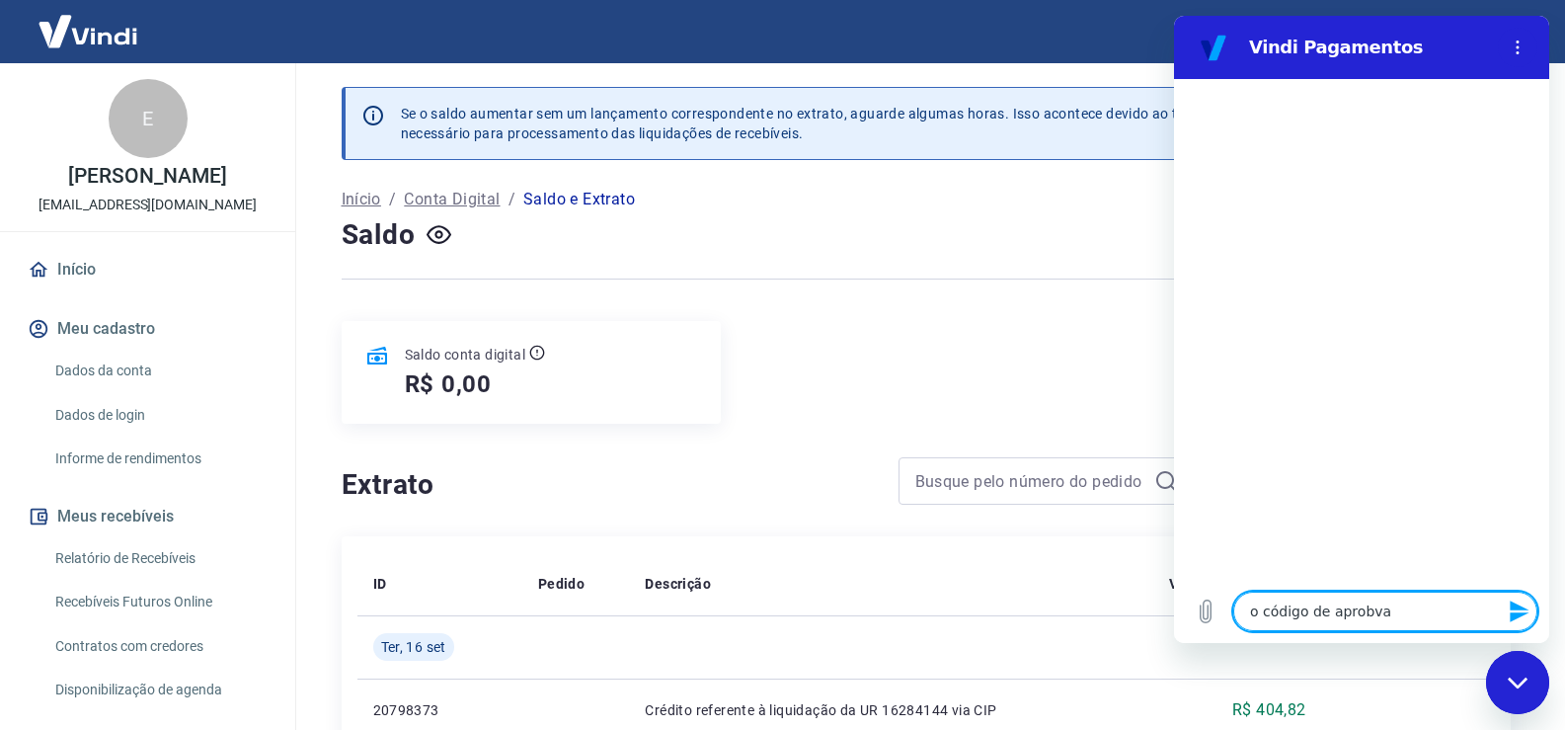
type textarea "x"
type textarea "o código de aprob"
type textarea "x"
type textarea "o código de apro"
type textarea "x"
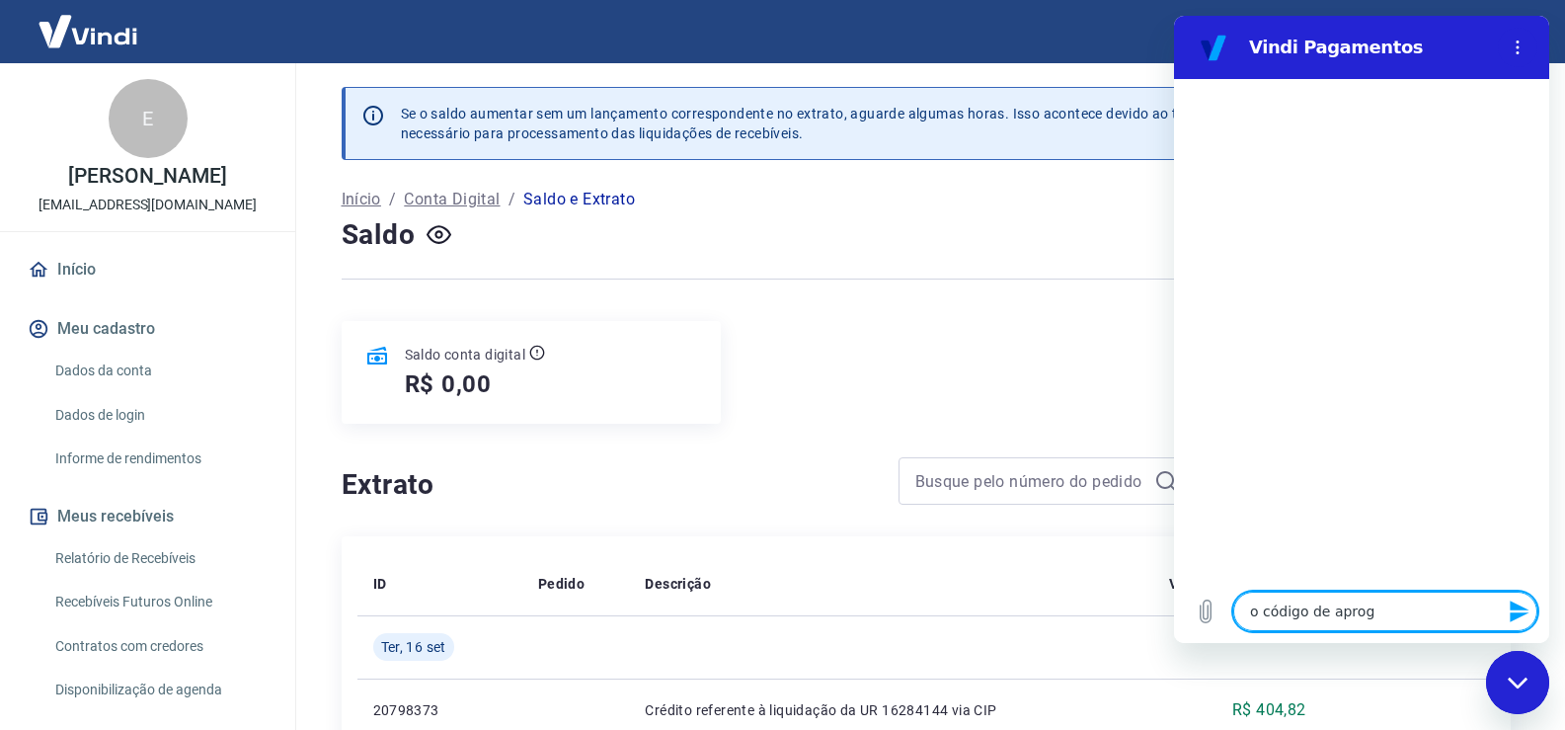
type textarea "o código de aprogv"
type textarea "x"
type textarea "o código de aprogva"
type textarea "x"
type textarea "o código de aprogv"
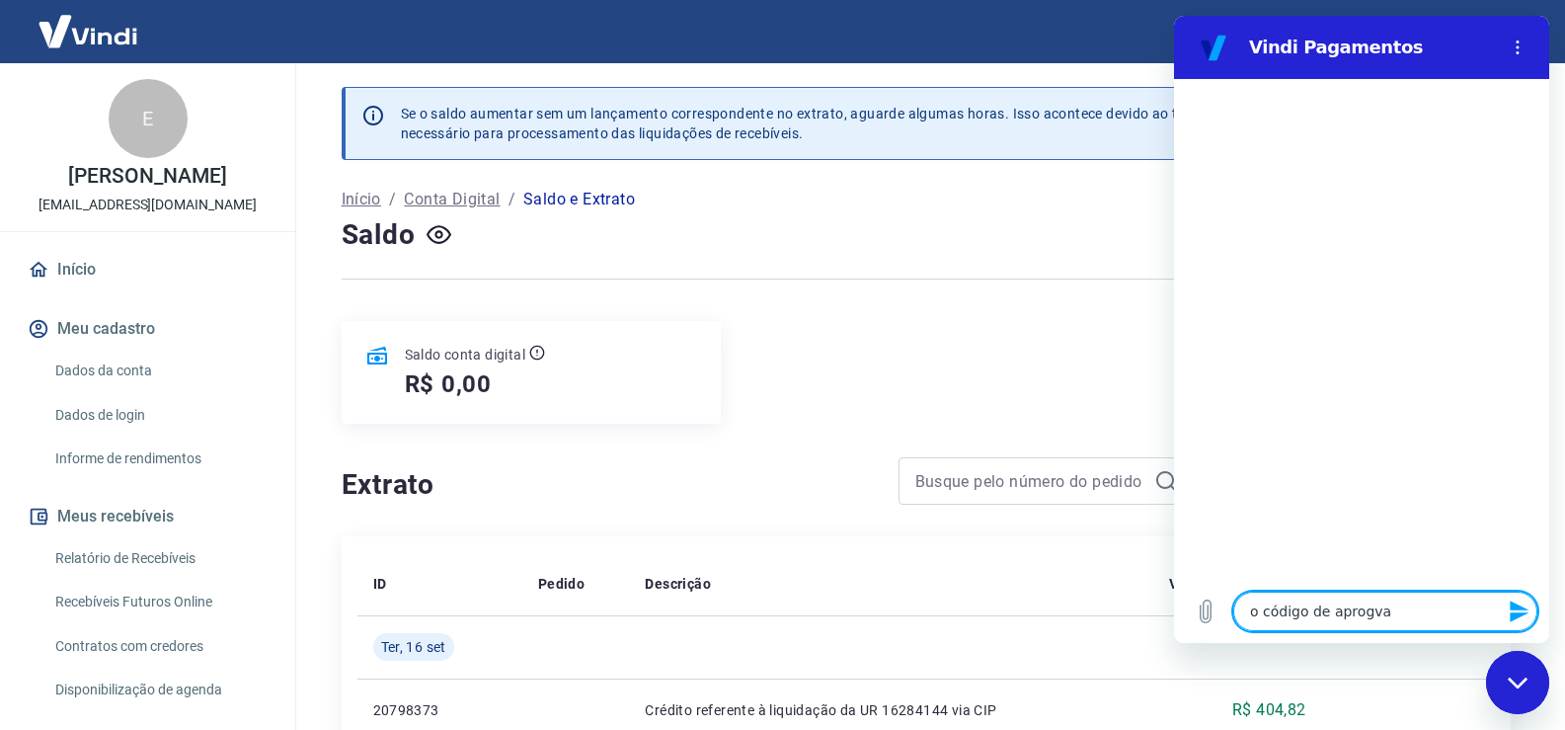
type textarea "x"
type textarea "o código de aprog"
type textarea "x"
type textarea "o código de apro"
type textarea "x"
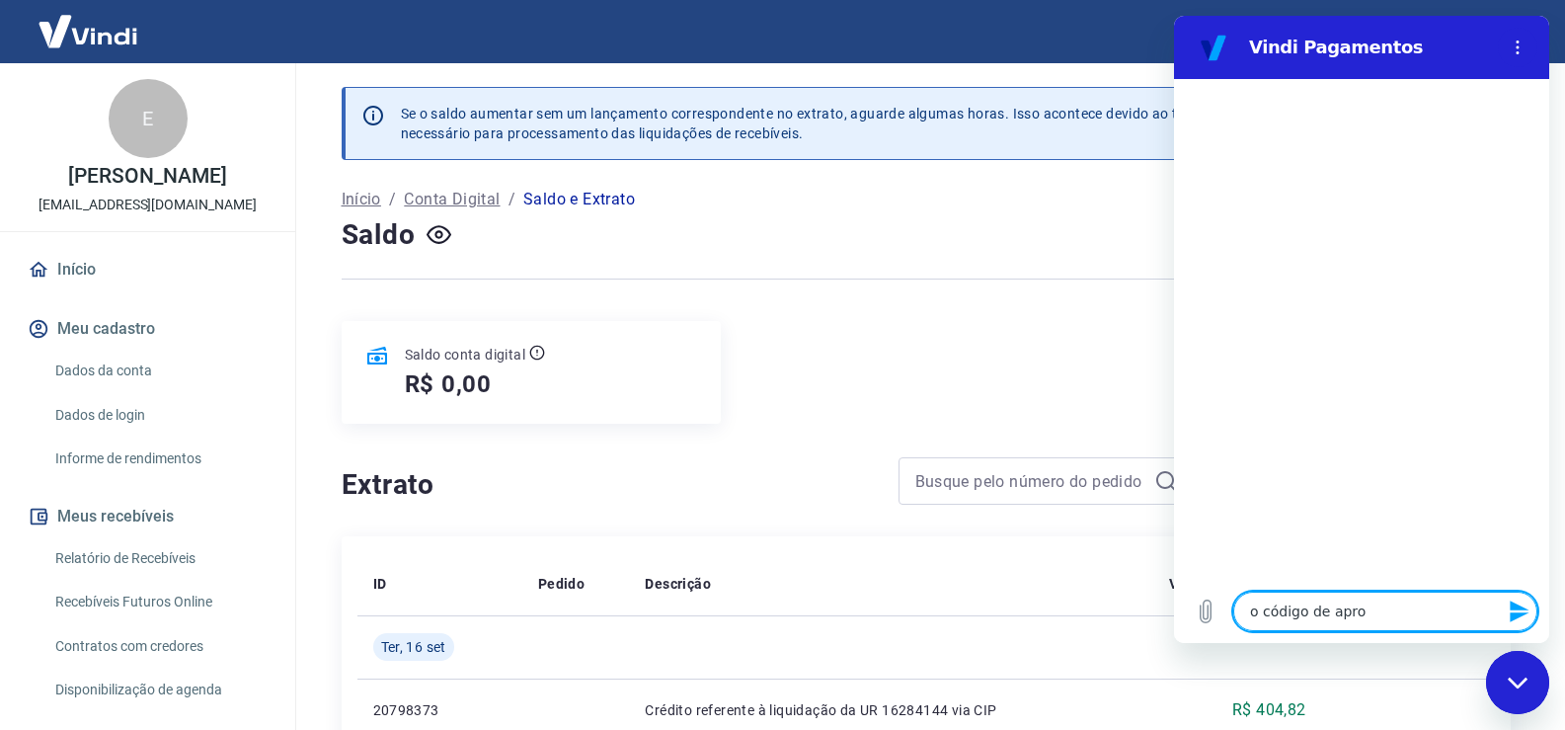
type textarea "o código de aprov"
type textarea "x"
type textarea "o código de aprova"
type textarea "x"
type textarea "o código de aprovaç"
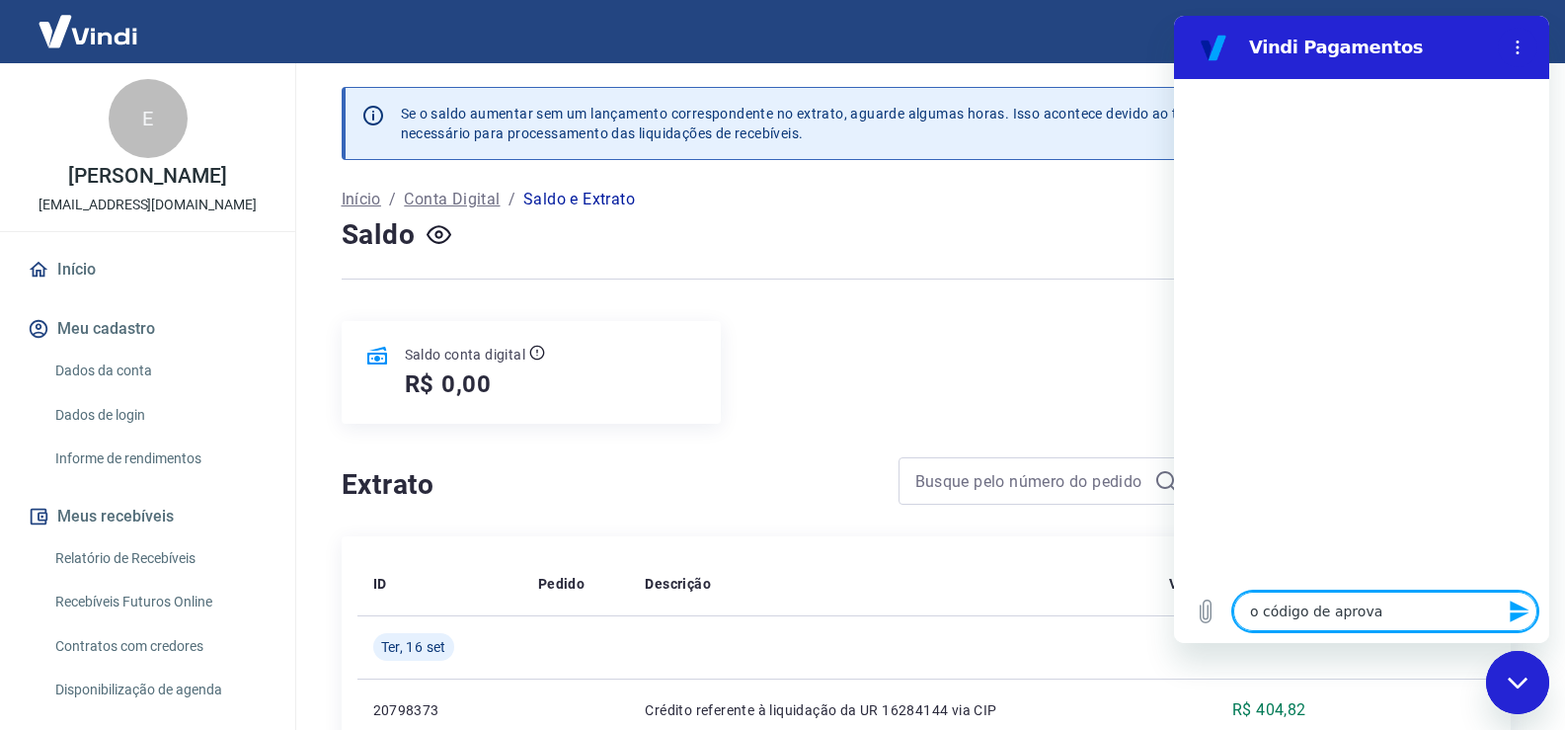
type textarea "x"
type textarea "o código de aprovaçã"
type textarea "x"
type textarea "o código de aprovação"
type textarea "x"
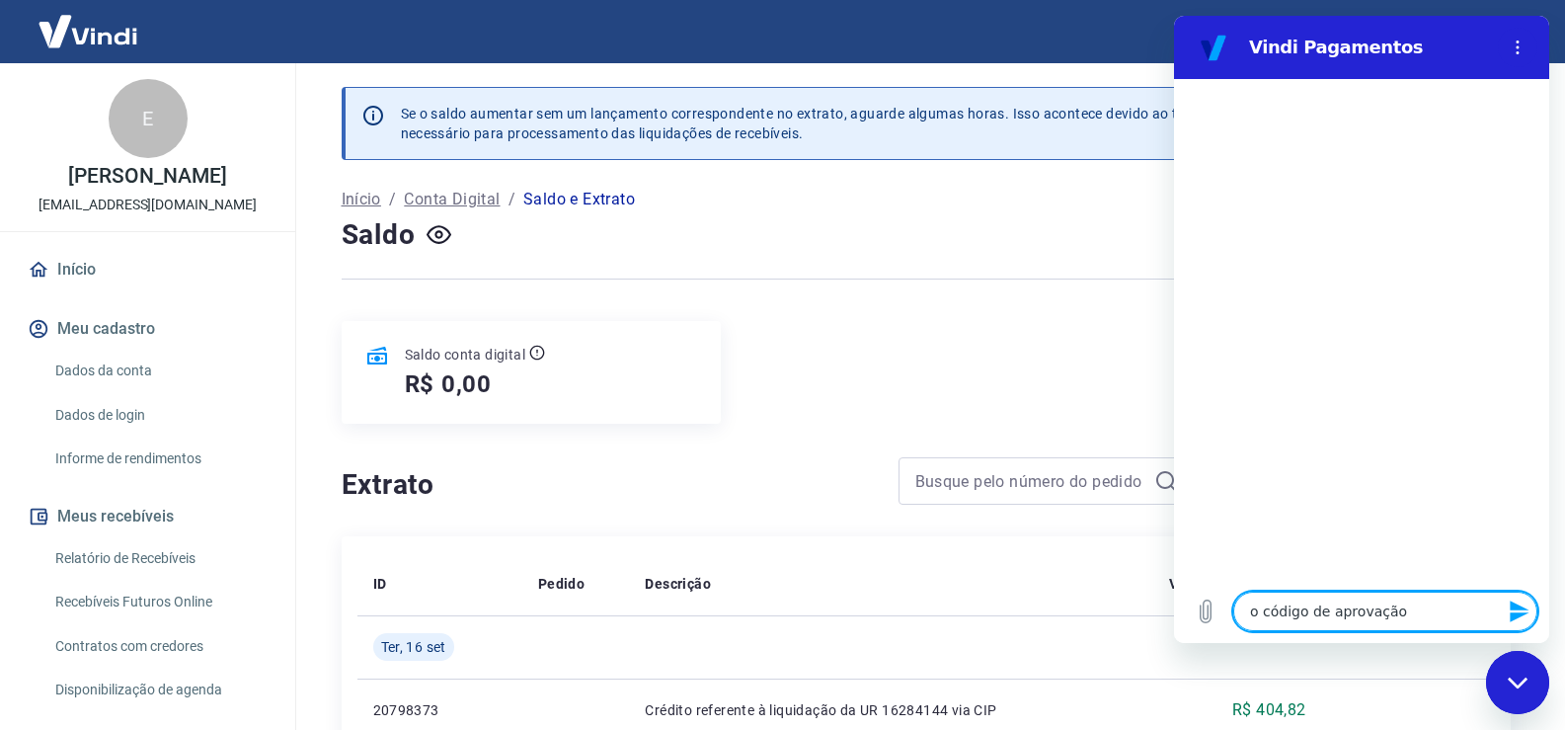
type textarea "o código de aprovação"
type textarea "x"
type textarea "o código de aprovação q"
type textarea "x"
type textarea "o código de aprovação qu"
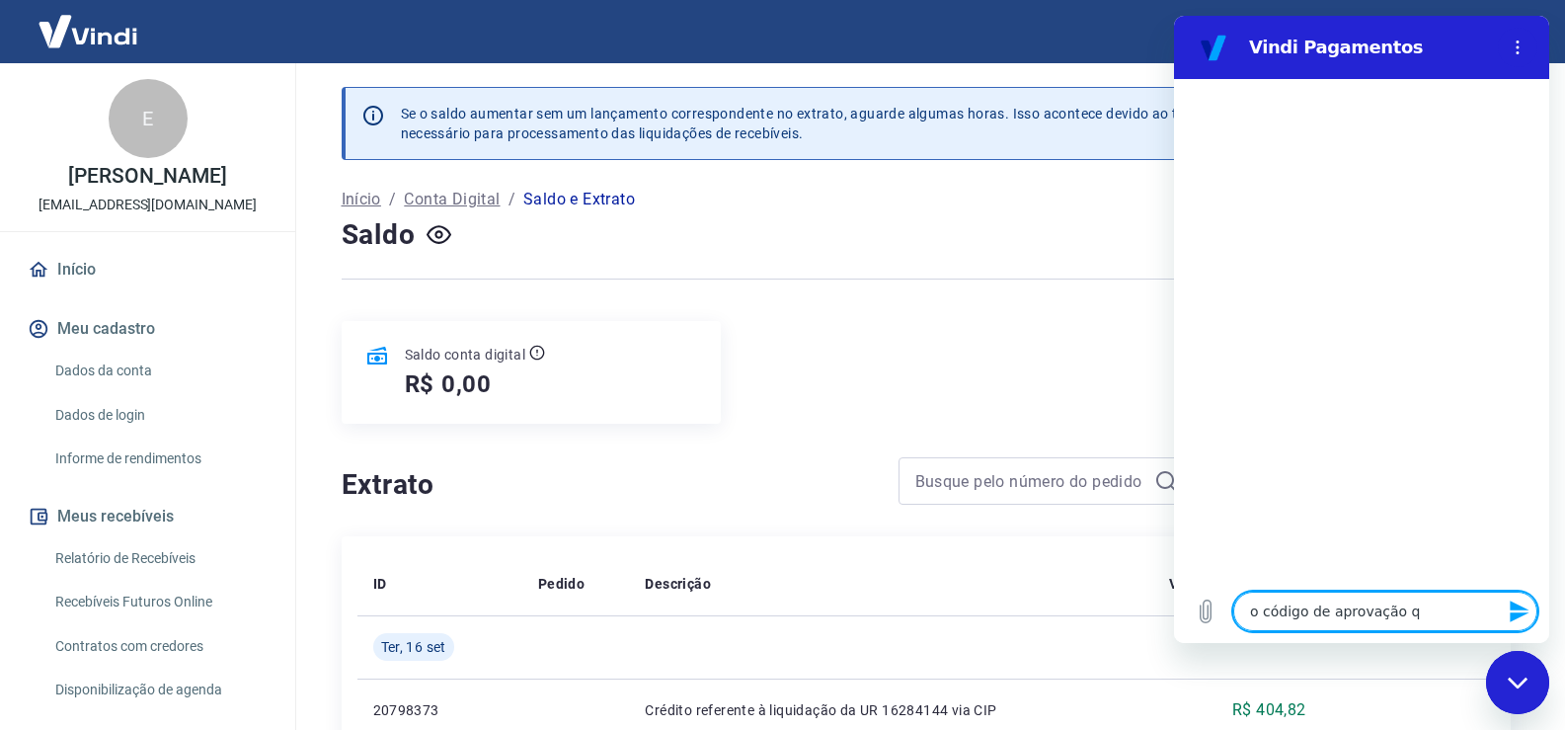
type textarea "x"
type textarea "o código de aprovação que"
type textarea "x"
type textarea "o código de aprovação que"
type textarea "x"
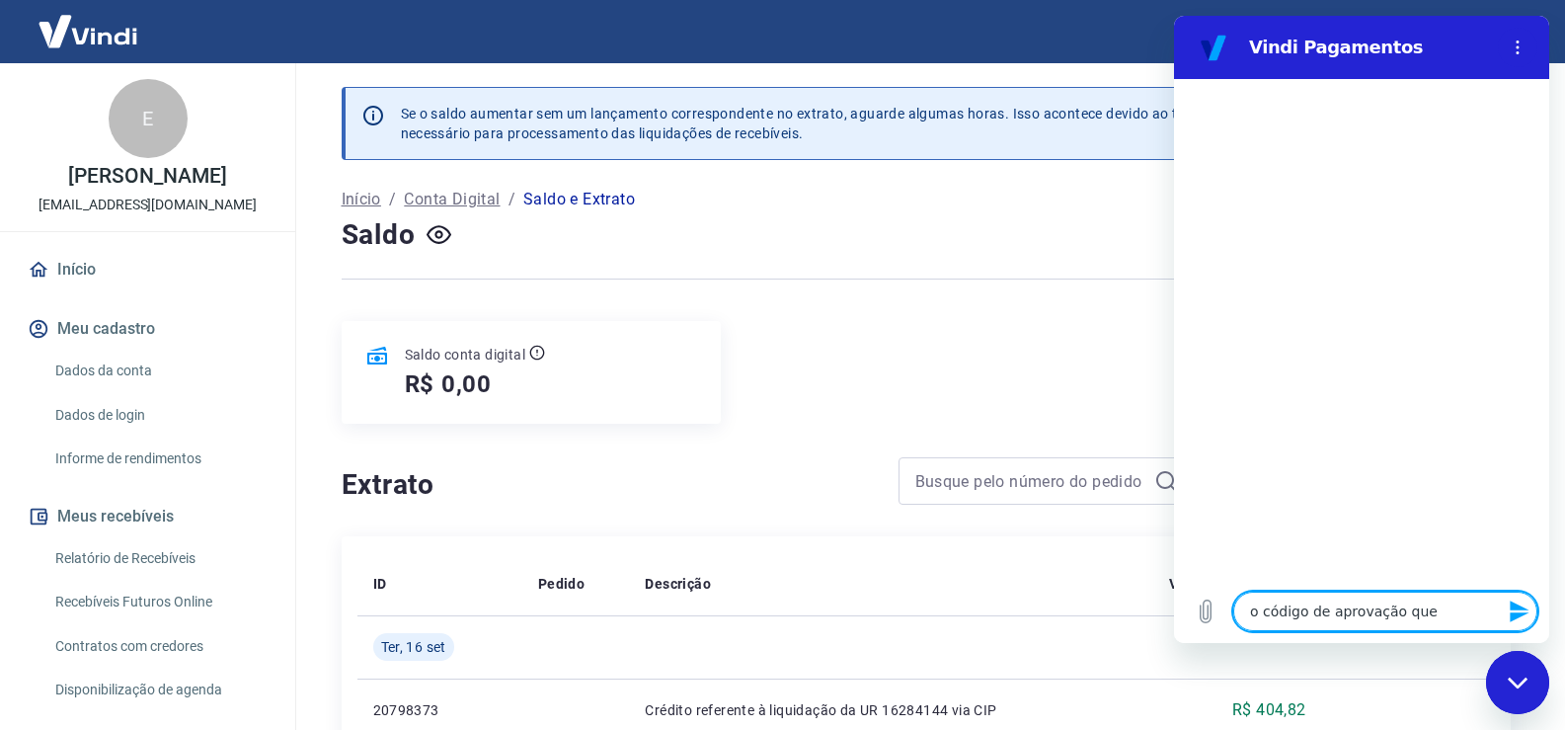
type textarea "o código de aprovação que é"
type textarea "x"
type textarea "o código de aprovação que é"
type textarea "x"
type textarea "o código de aprovação que é e"
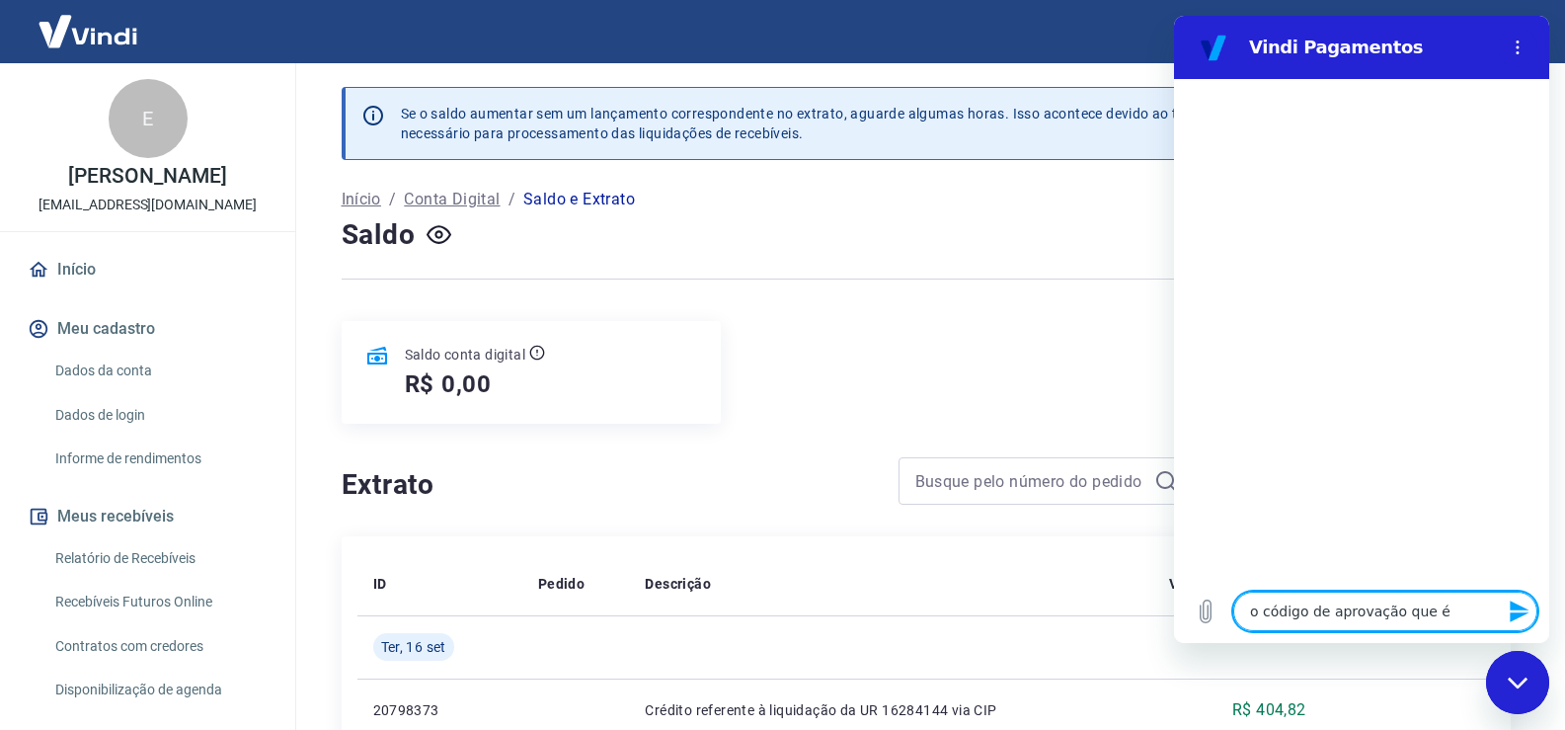
type textarea "x"
type textarea "o código de aprovação que é en"
type textarea "x"
type textarea "o código de aprovação que é env"
type textarea "x"
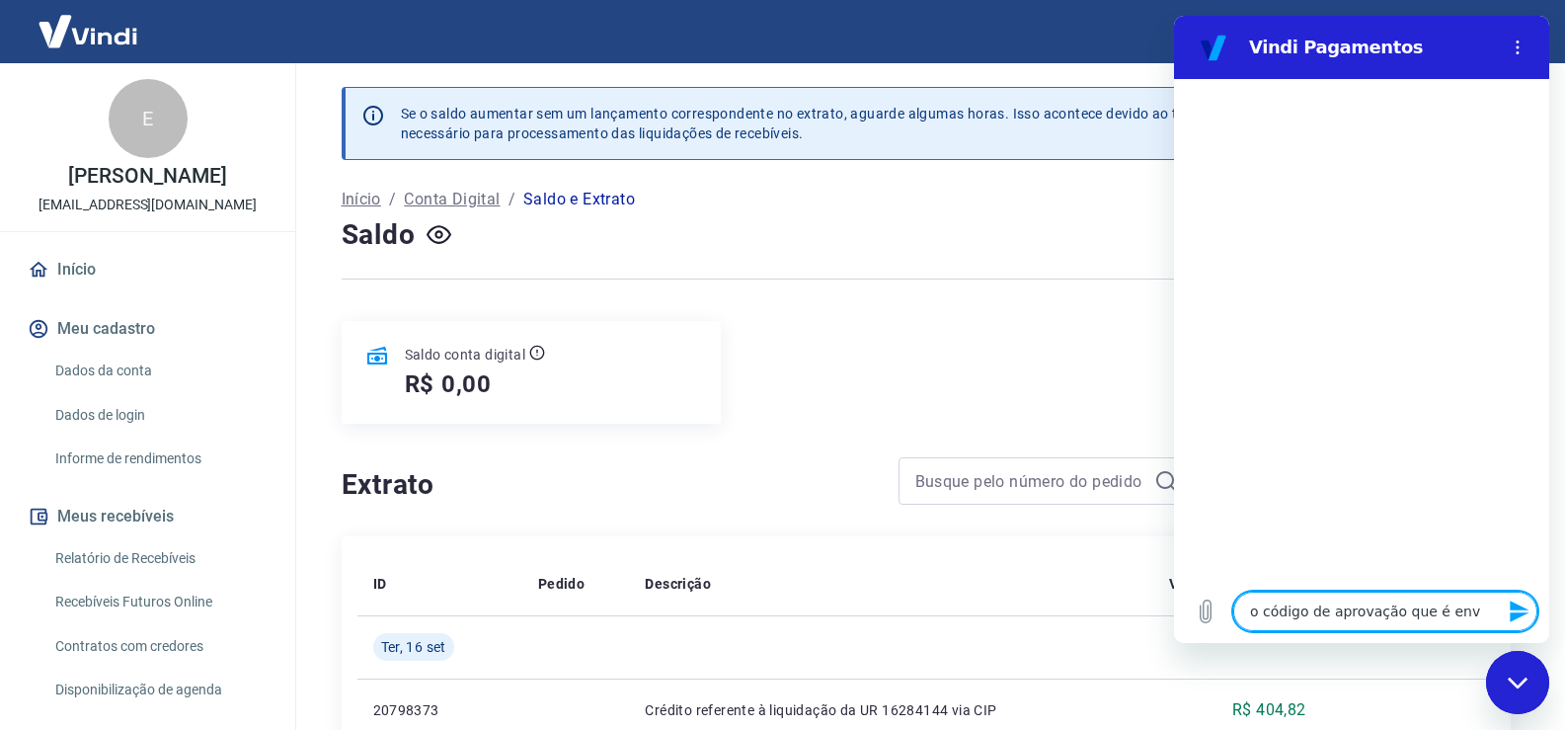
type textarea "o código de aprovação que é envi"
type textarea "x"
type textarea "o código de aprovação que é envia"
type textarea "x"
type textarea "o código de aprovação que é enviad"
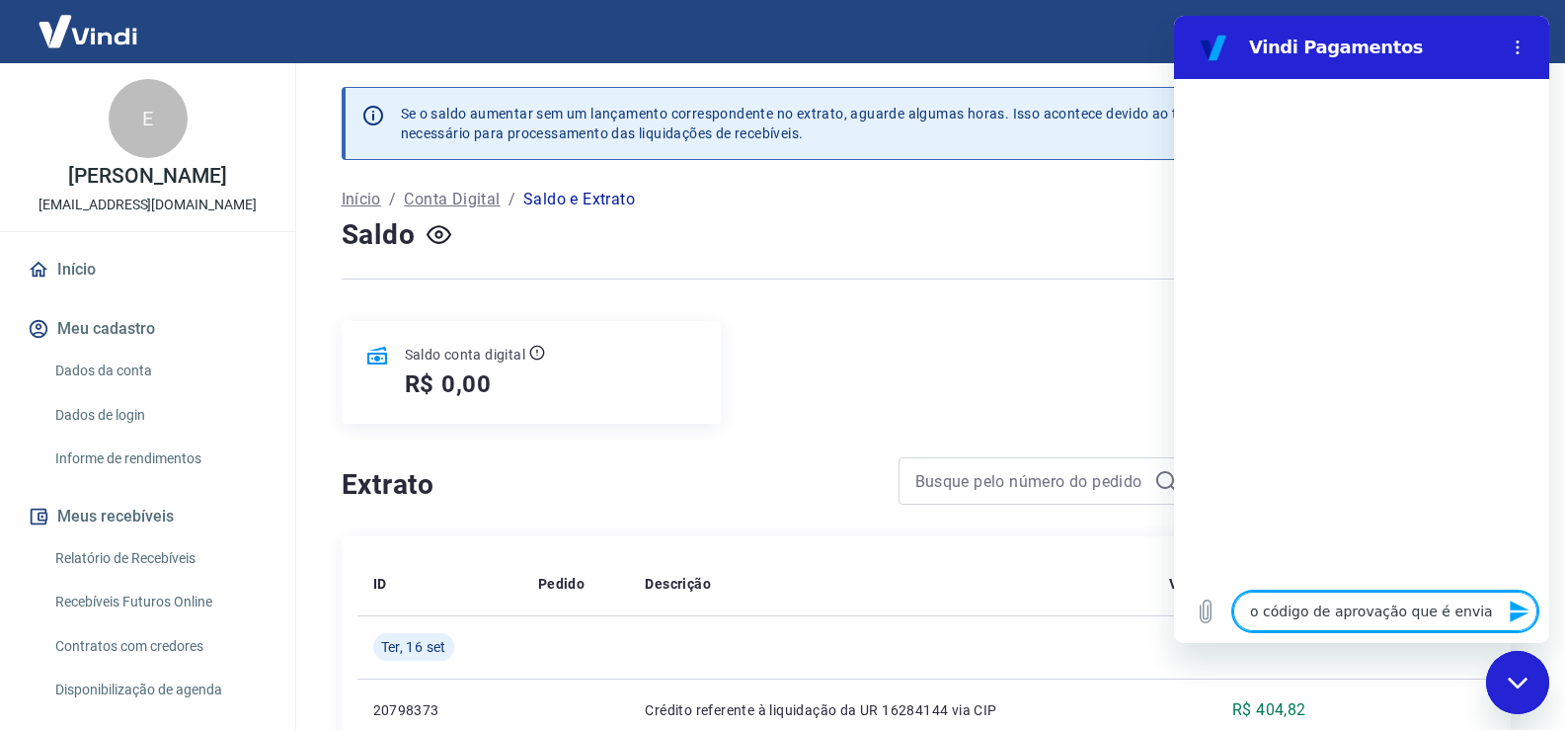
type textarea "x"
type textarea "o código de aprovação que é enviado"
type textarea "x"
type textarea "o código de aprovação que é enviado"
type textarea "x"
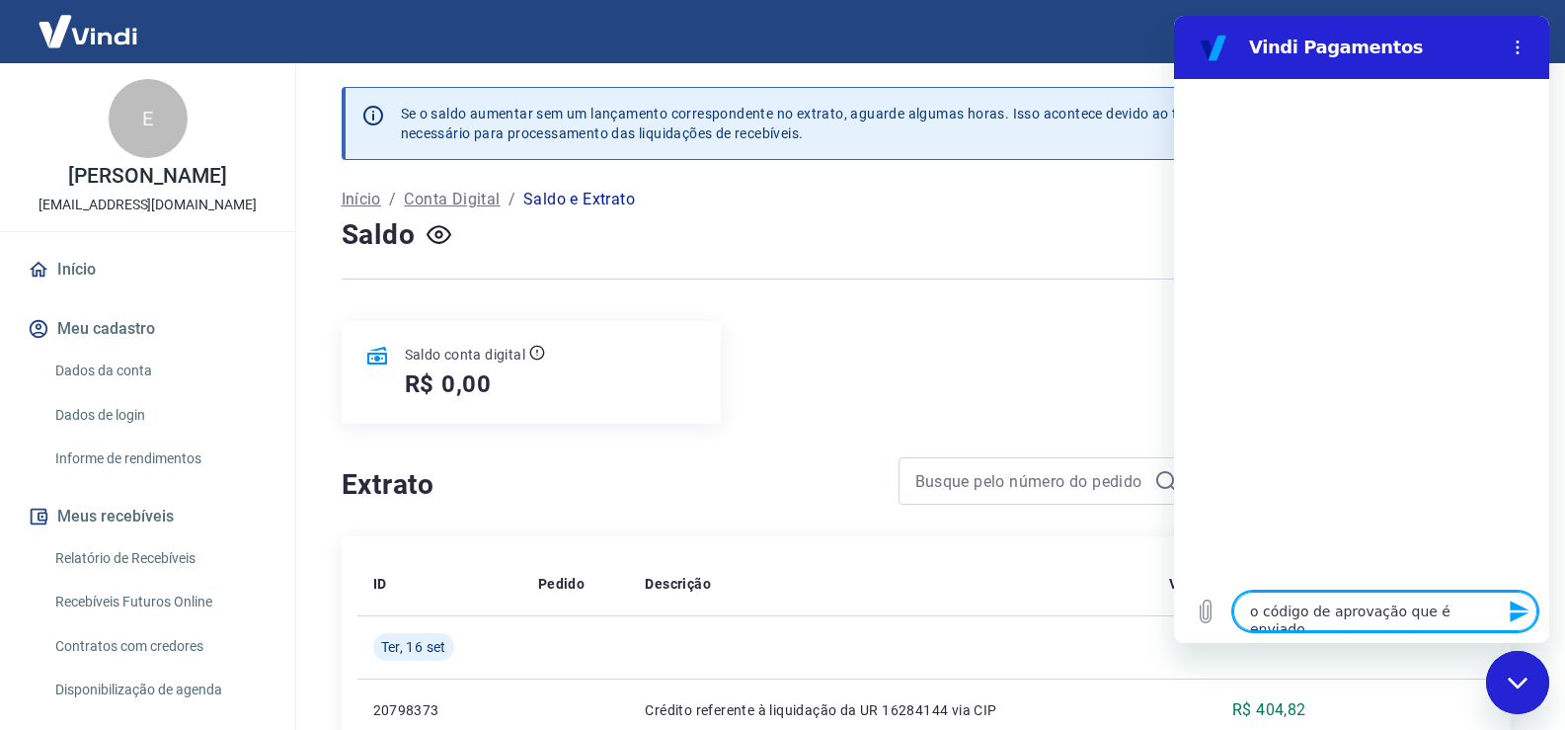
type textarea "o código de aprovação que é enviado p"
type textarea "x"
type textarea "o código de aprovação que é enviado pe"
type textarea "x"
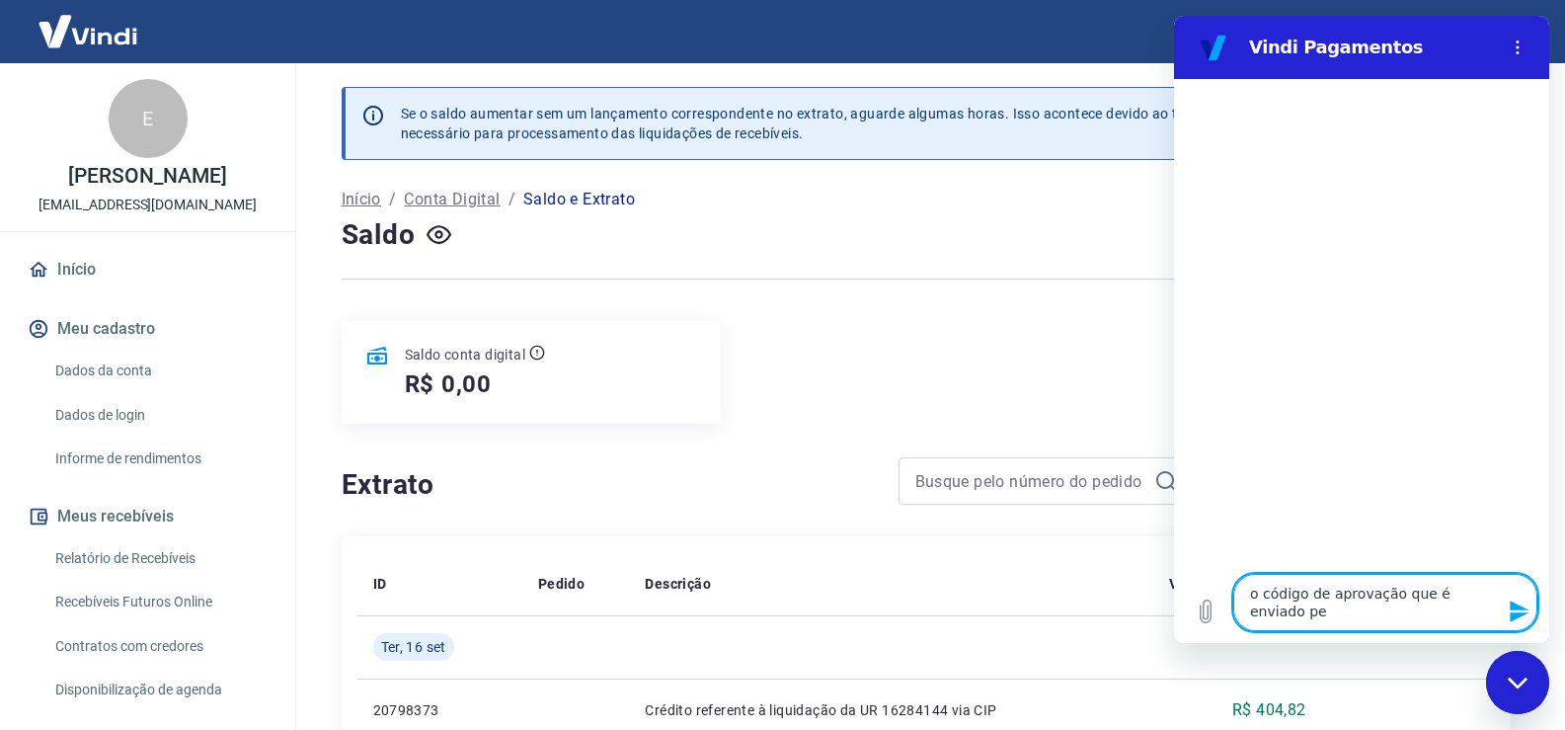
type textarea "o código de aprovação que é enviado pel"
type textarea "x"
type textarea "o código de aprovação que é enviado pelo"
type textarea "x"
type textarea "o código de aprovação que é enviado pelo"
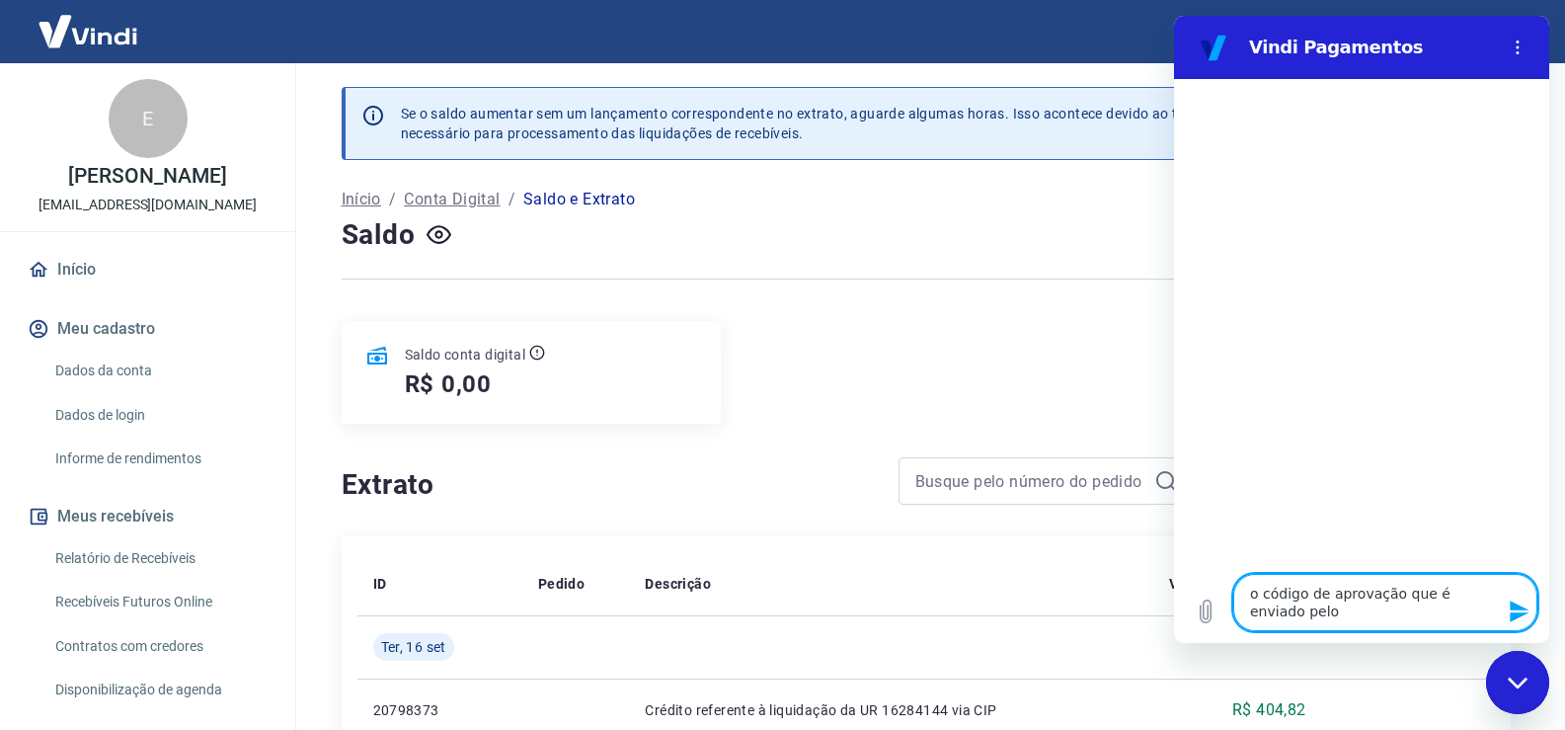
type textarea "x"
type textarea "o código de aprovação que é enviado pelo t"
type textarea "x"
type textarea "o código de aprovação que é enviado pelo te"
type textarea "x"
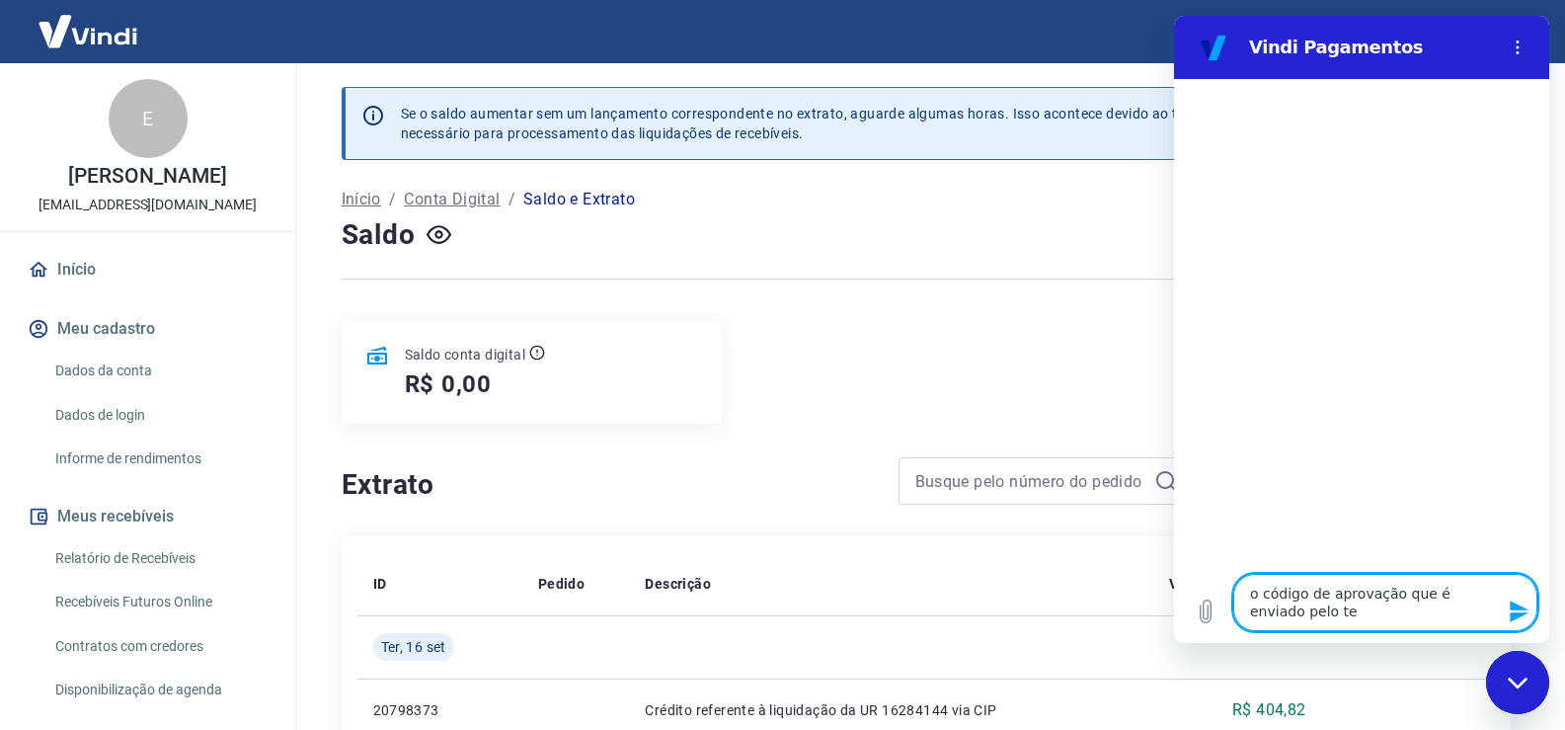
type textarea "o código de aprovação que é enviado pelo tel"
type textarea "x"
type textarea "o código de aprovação que é enviado pelo tele"
type textarea "x"
type textarea "o código de aprovação que é enviado pelo telef"
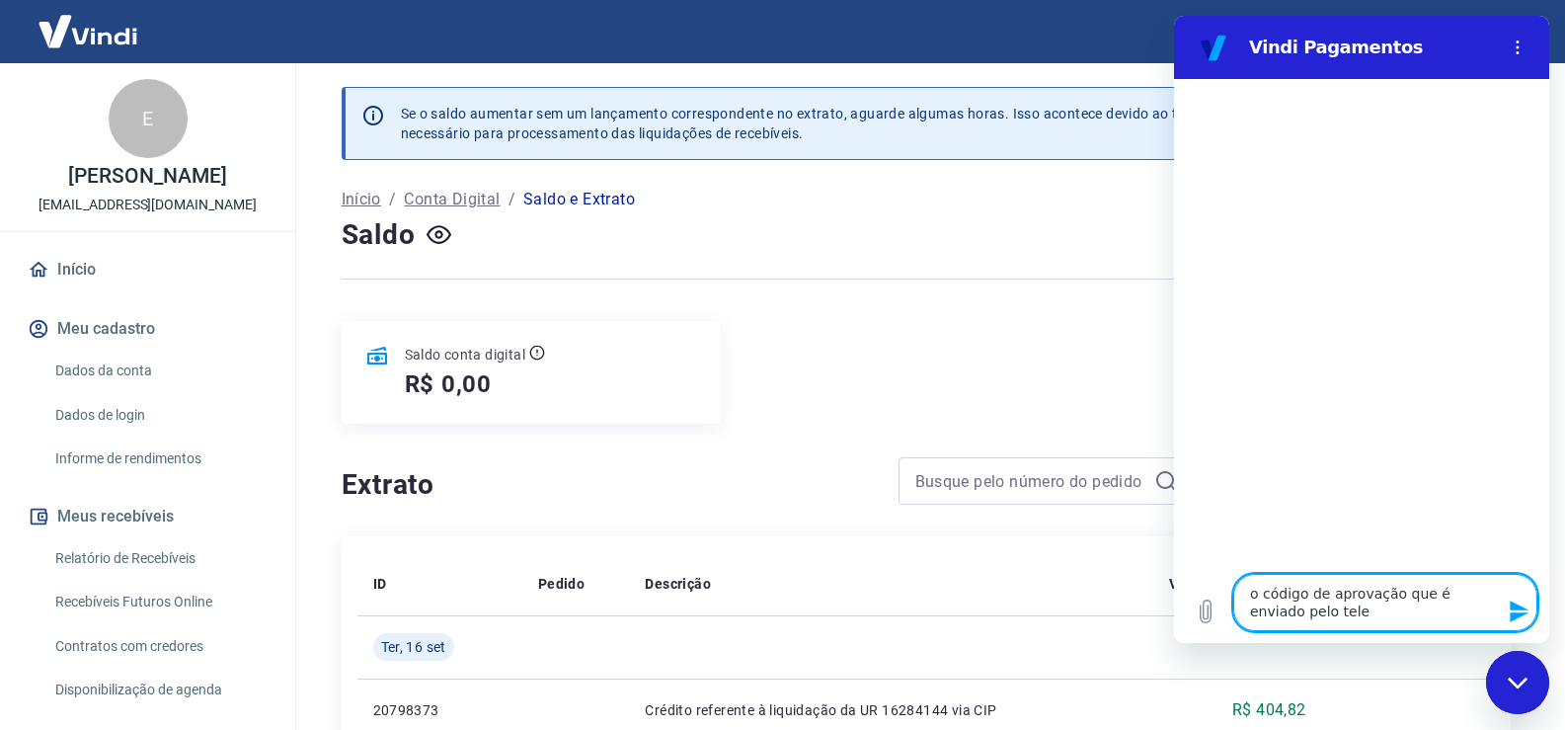
type textarea "x"
type textarea "o código de aprovação que é enviado pelo telefo"
type textarea "x"
type textarea "o código de aprovação que é enviado pelo telefon"
type textarea "x"
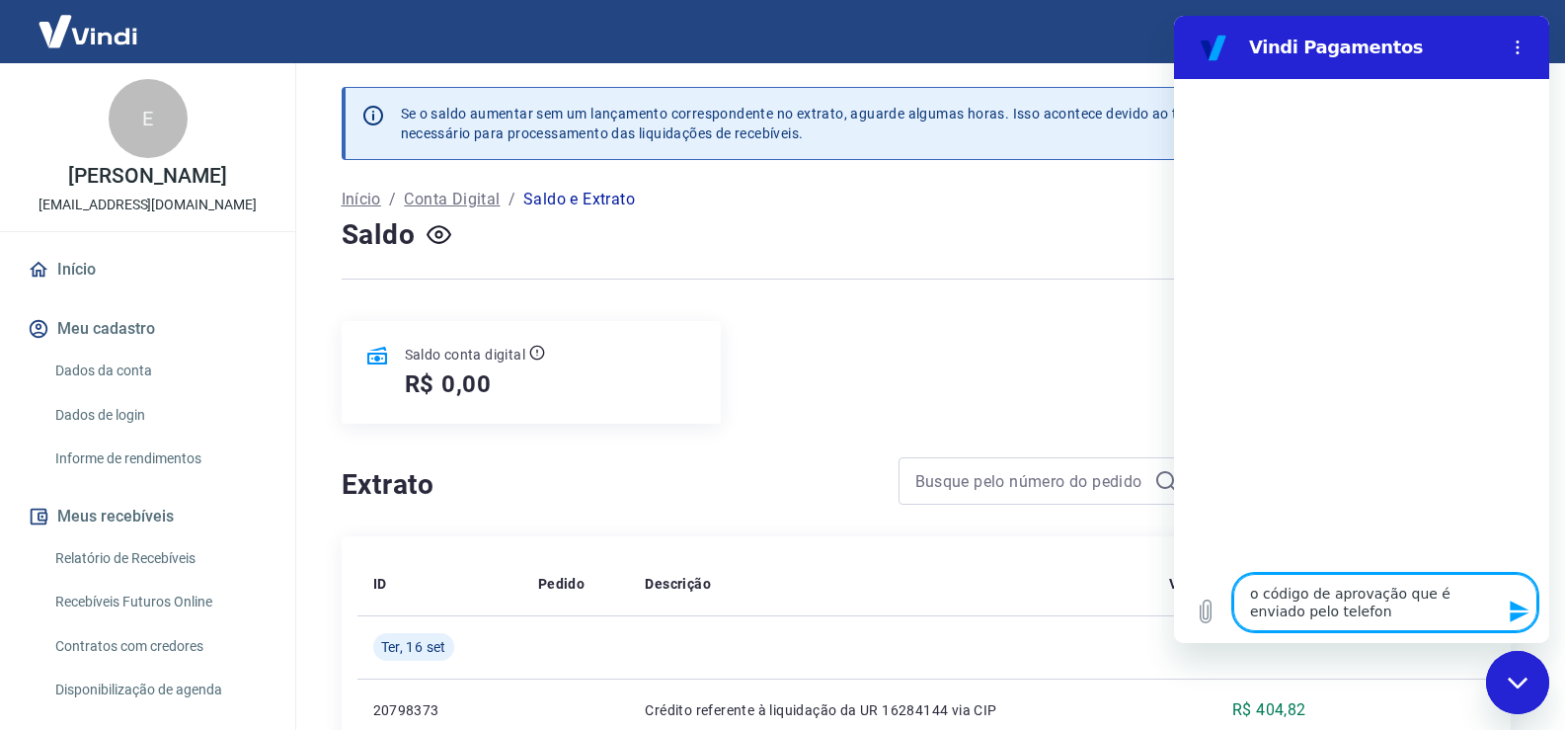
type textarea "o código de aprovação que é enviado pelo telefone"
type textarea "x"
type textarea "o código de aprovação que é enviado pelo telefone"
type textarea "x"
type textarea "o código de aprovação que é enviado pelo telefone n"
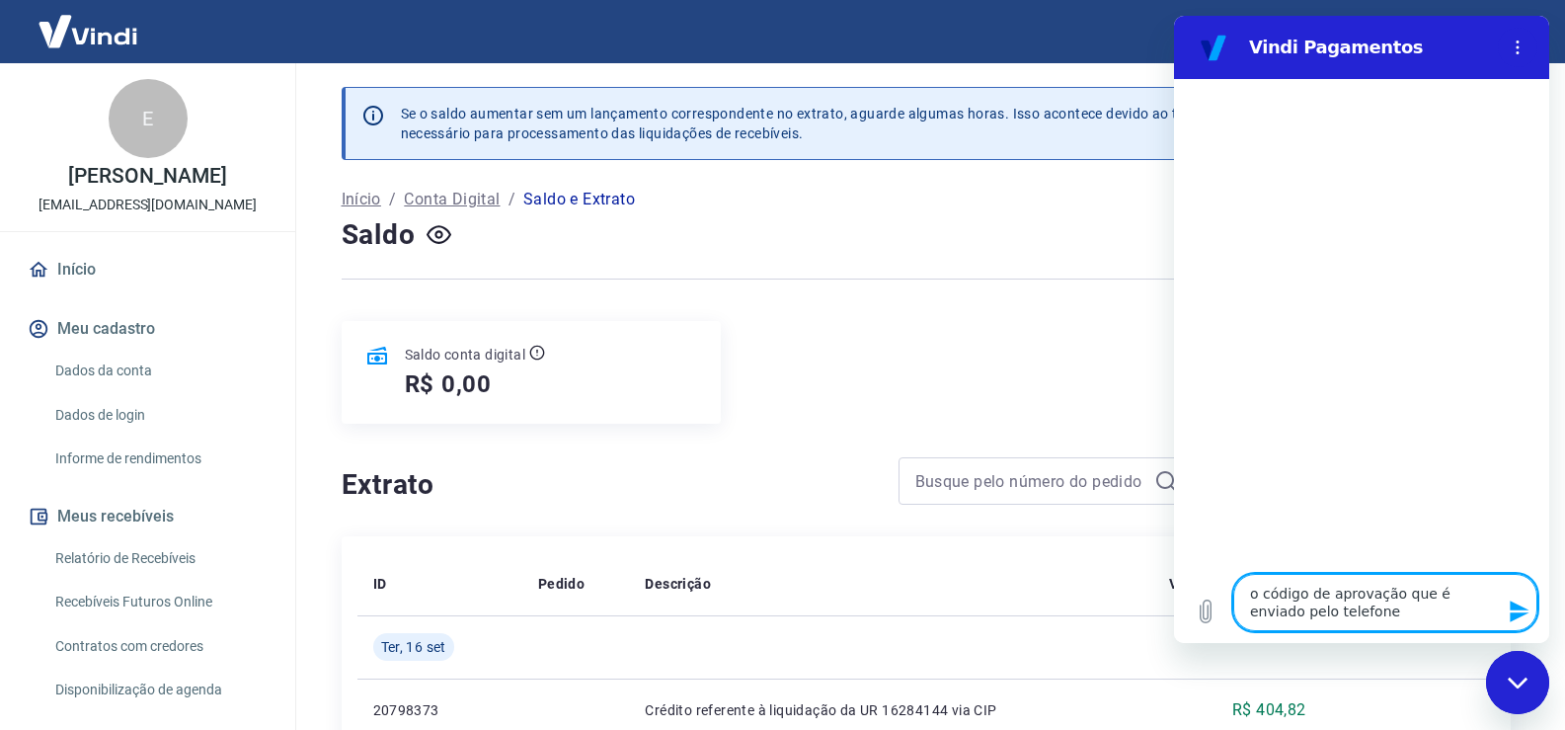
type textarea "x"
type textarea "o código de aprovação que é enviado pelo telefone nã"
type textarea "x"
type textarea "o código de aprovação que é enviado pelo telefone não"
type textarea "x"
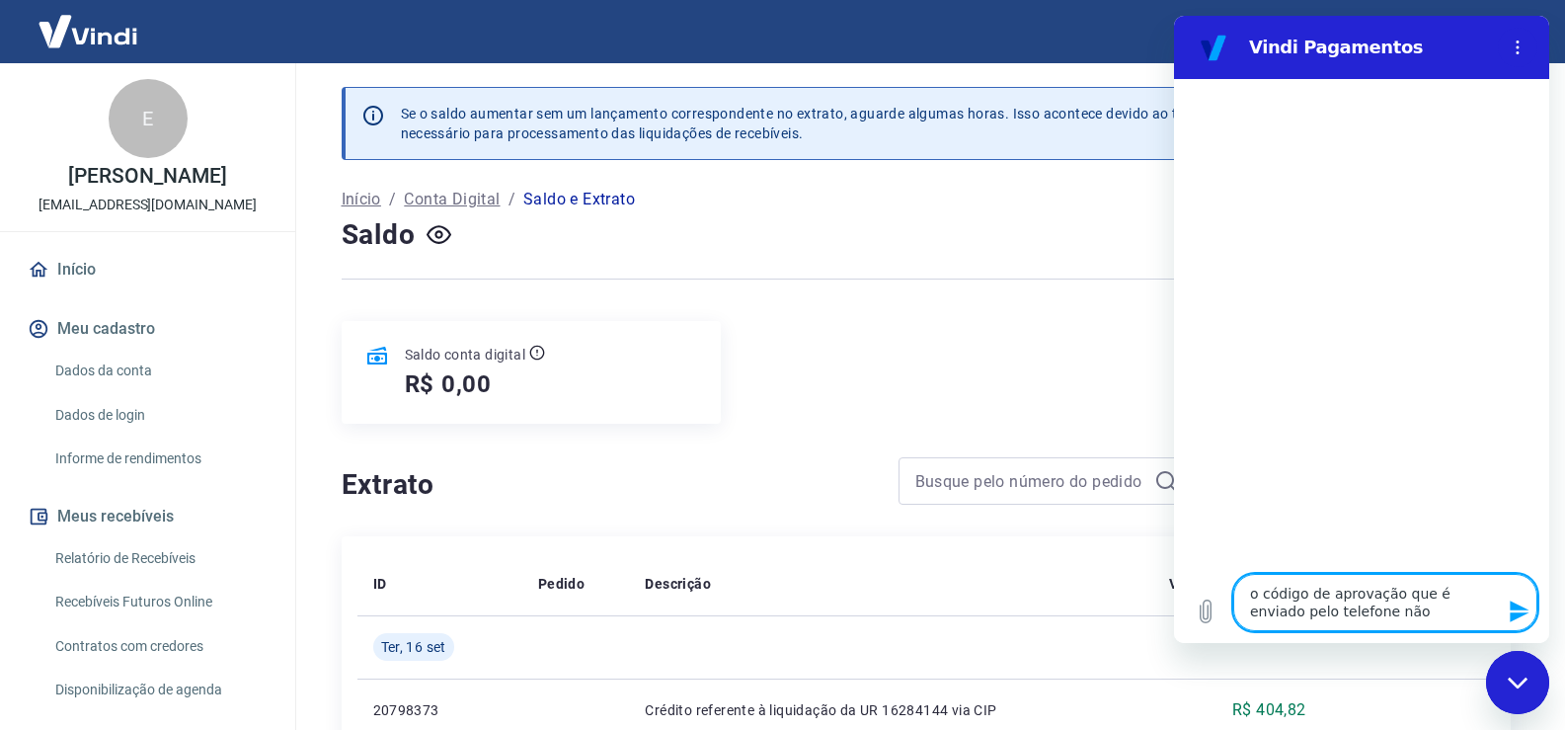
type textarea "o código de aprovação que é enviado pelo telefone não"
type textarea "x"
type textarea "o código de aprovação que é enviado pelo telefone não e"
type textarea "x"
type textarea "o código de aprovação que é enviado pelo telefone não es"
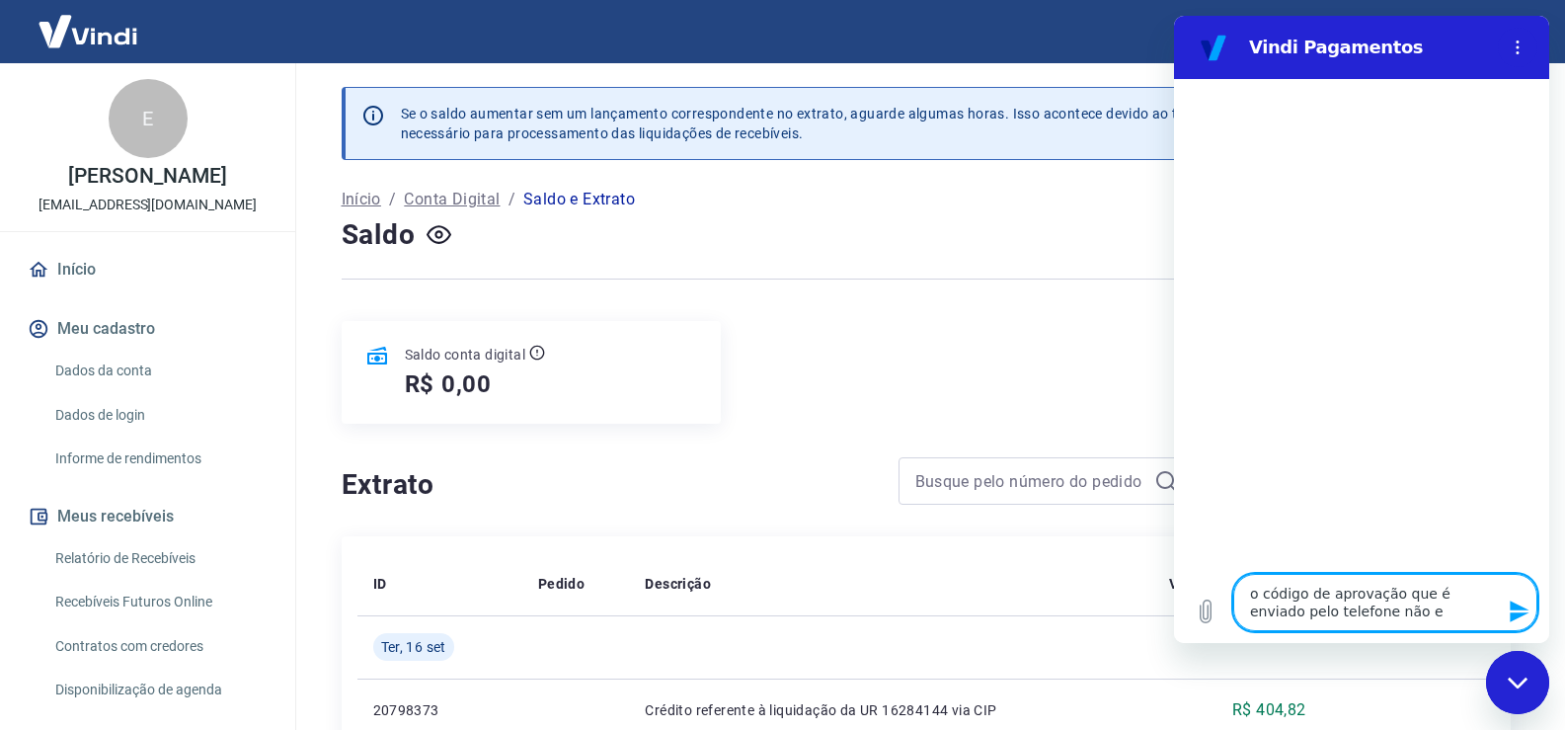
type textarea "x"
type textarea "o código de aprovação que é enviado pelo telefone não est"
type textarea "x"
type textarea "o código de aprovação que é enviado pelo telefone não está"
type textarea "x"
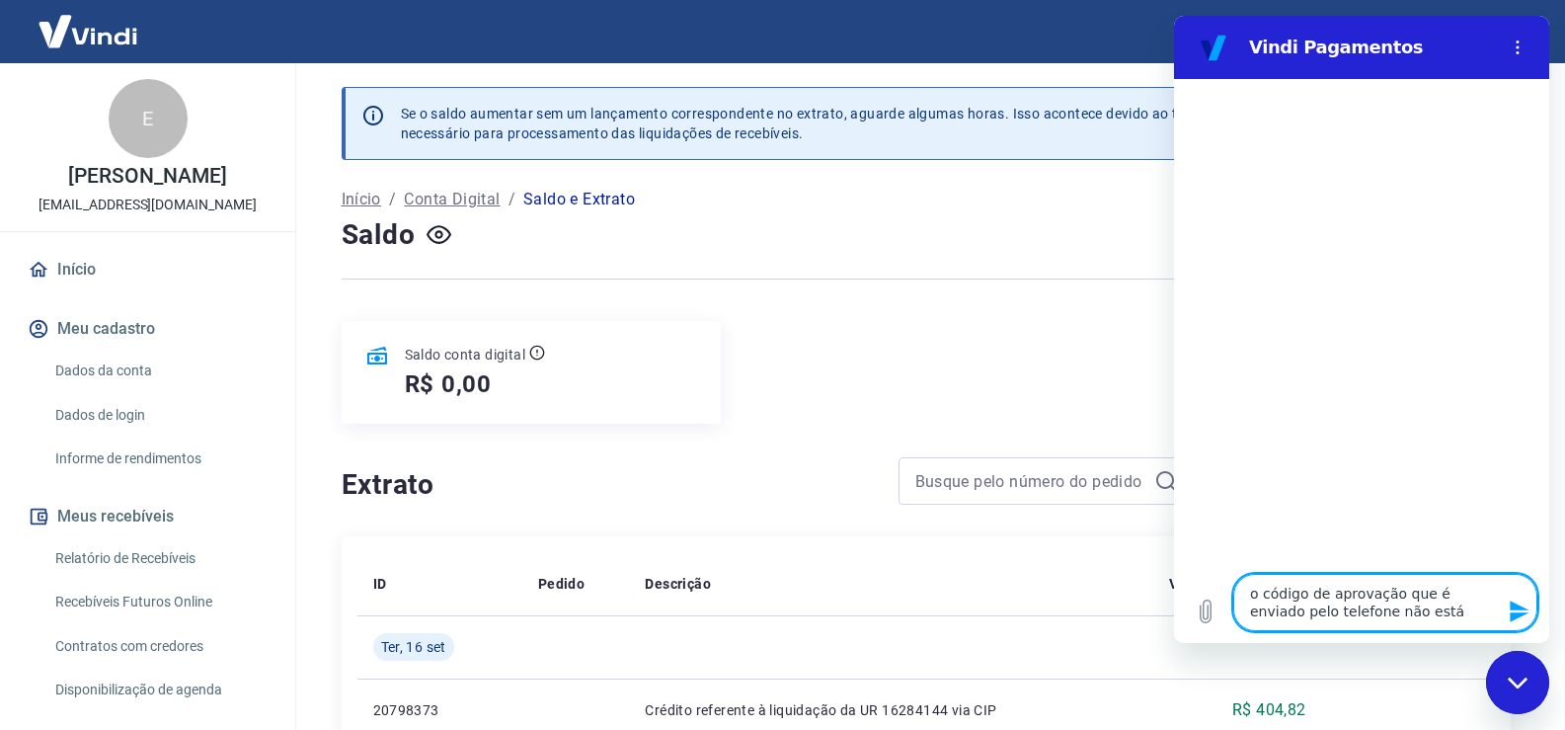
type textarea "o código de aprovação que é enviado pelo telefone não está"
type textarea "x"
type textarea "o código de aprovação que é enviado pelo telefone não está f"
type textarea "x"
type textarea "o código de aprovação que é enviado pelo telefone não está fu"
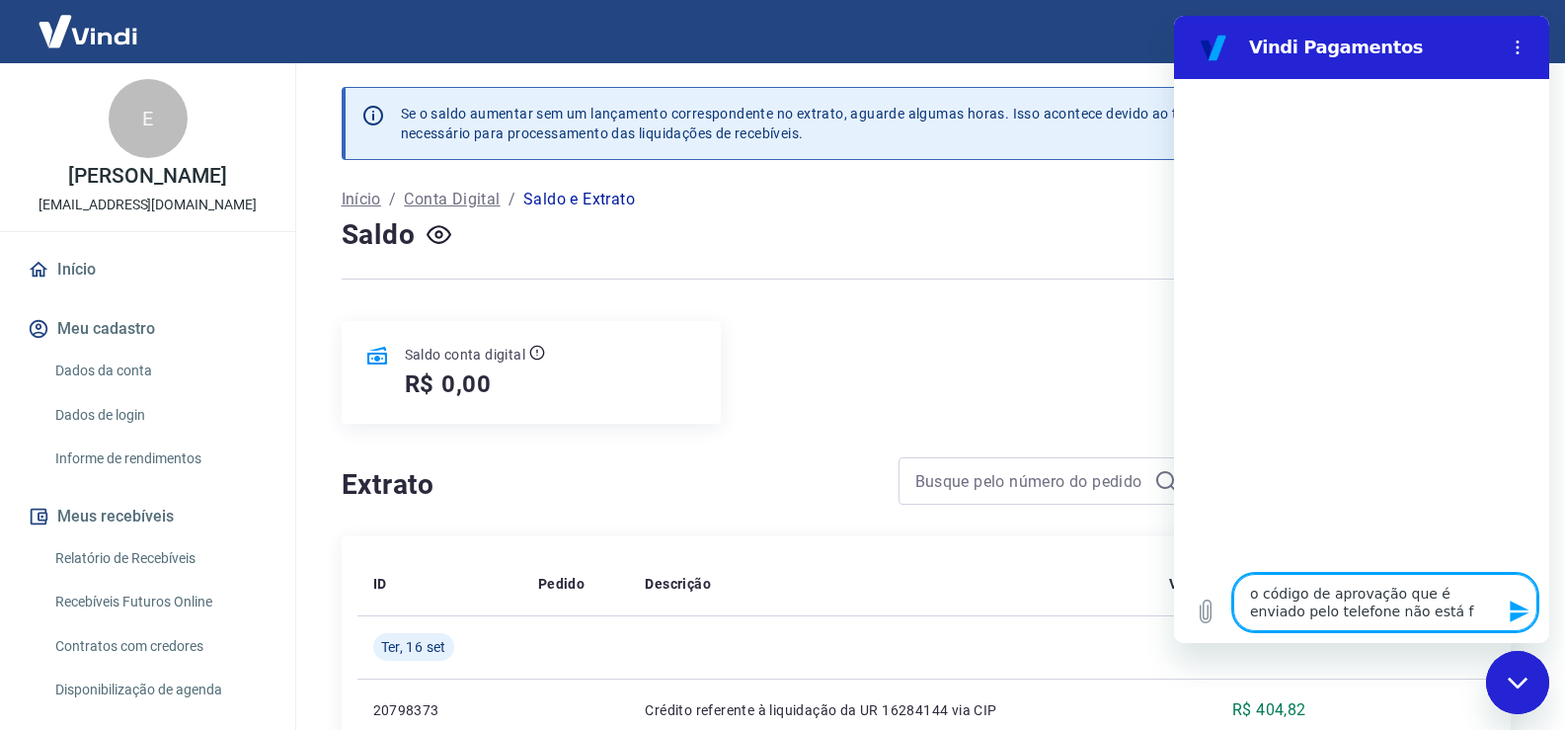
type textarea "x"
type textarea "o código de aprovação que é enviado pelo telefone não está fun"
type textarea "x"
type textarea "o código de aprovação que é enviado pelo telefone não está func"
type textarea "x"
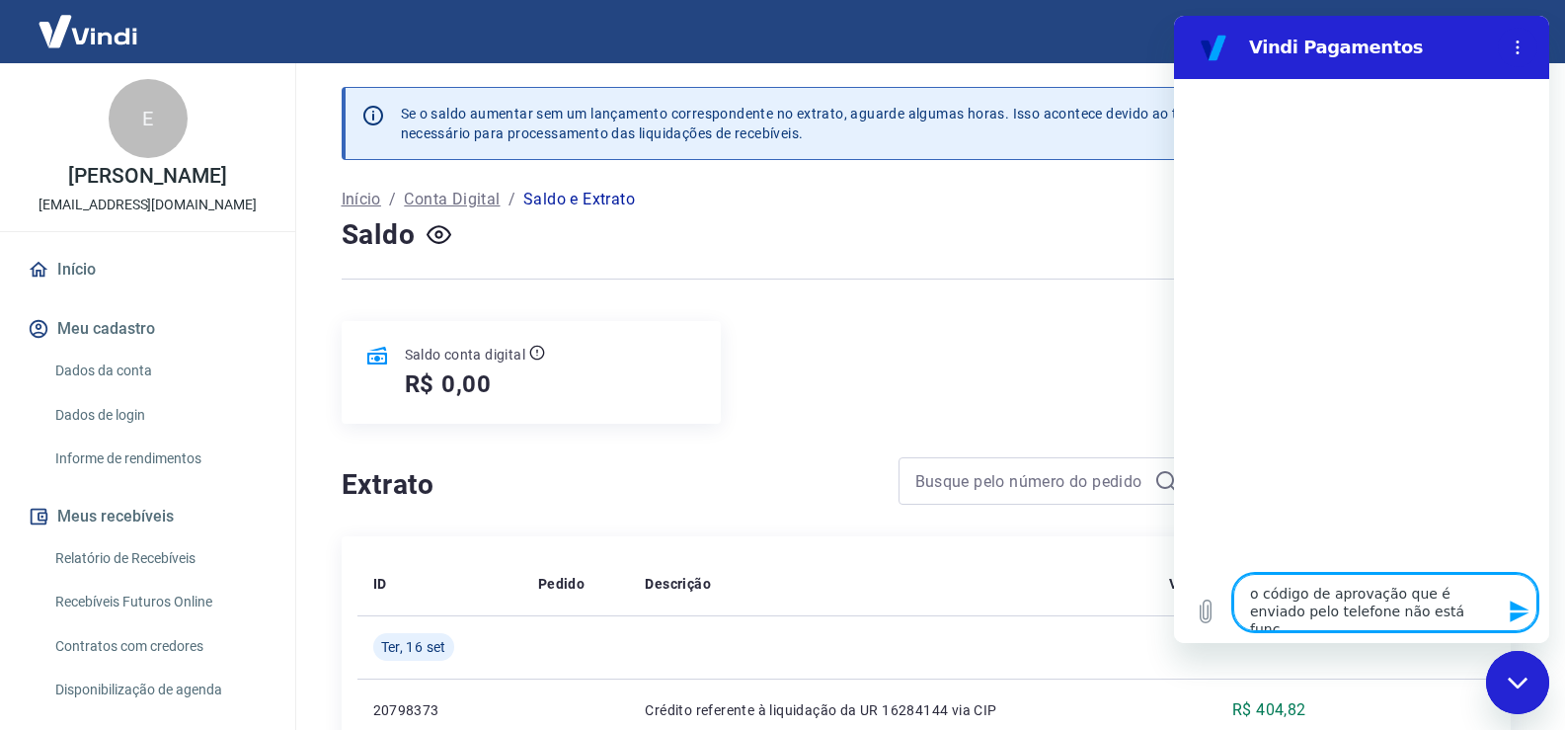
type textarea "o código de aprovação que é enviado pelo telefone não está funci"
type textarea "x"
type textarea "o código de aprovação que é enviado pelo telefone não está funcio"
type textarea "x"
type textarea "o código de aprovação que é enviado pelo telefone não está funcion"
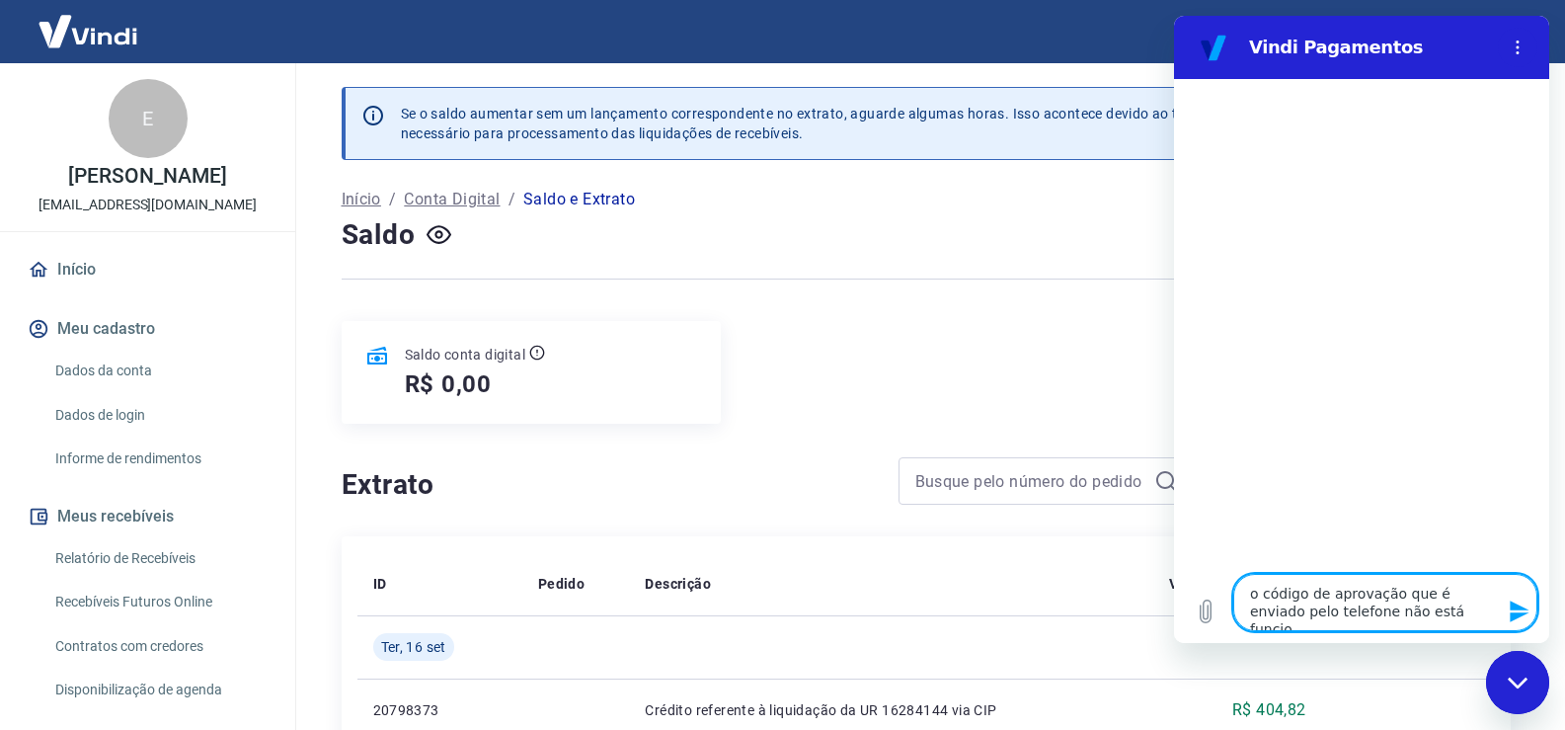
type textarea "x"
type textarea "o código de aprovação que é enviado pelo telefone não está funciona"
type textarea "x"
type textarea "o código de aprovação que é enviado pelo telefone não está funcionan"
type textarea "x"
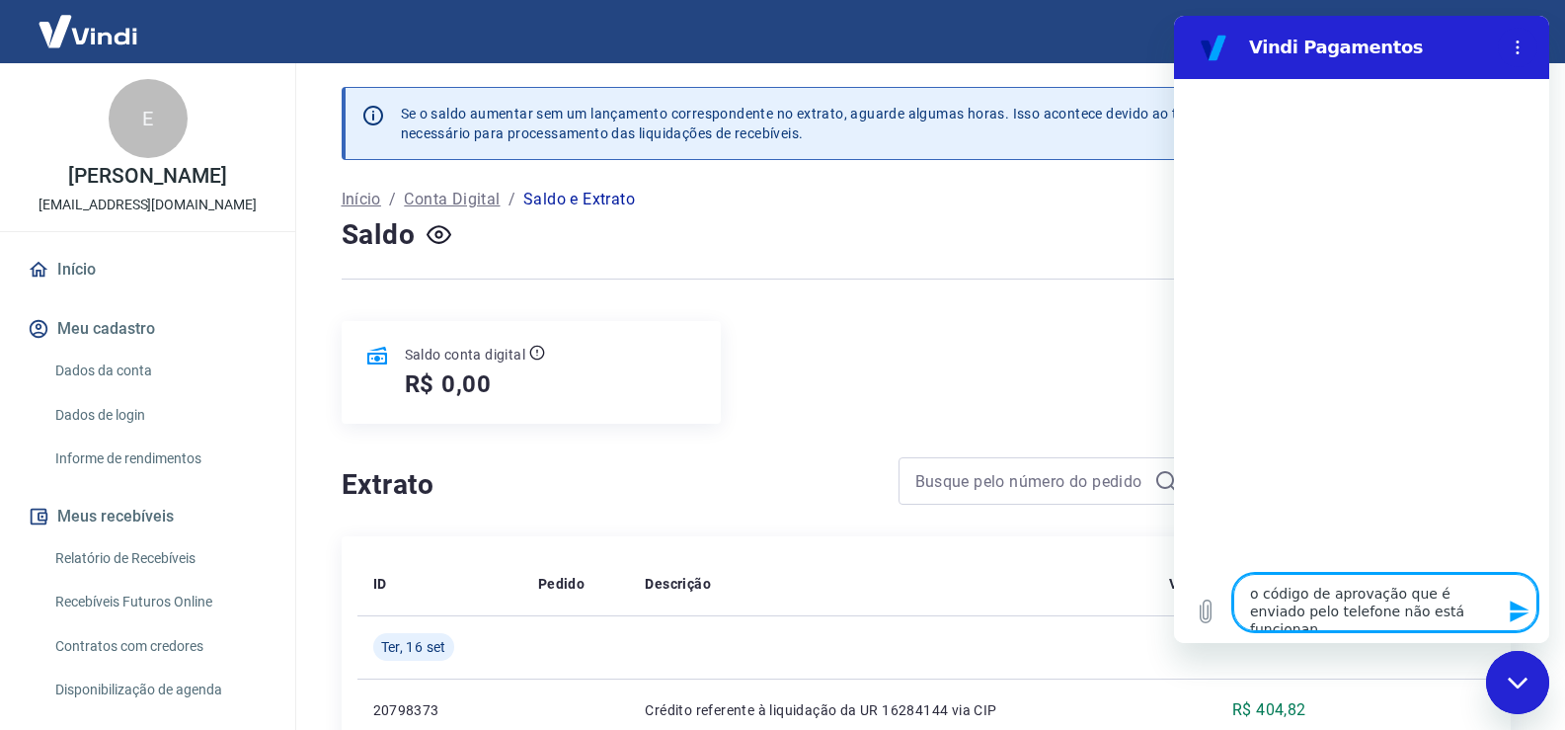
type textarea "o código de aprovação que é enviado pelo telefone não está funcionand"
type textarea "x"
type textarea "o código de aprovação que é enviado pelo telefone não está funcionando"
type textarea "x"
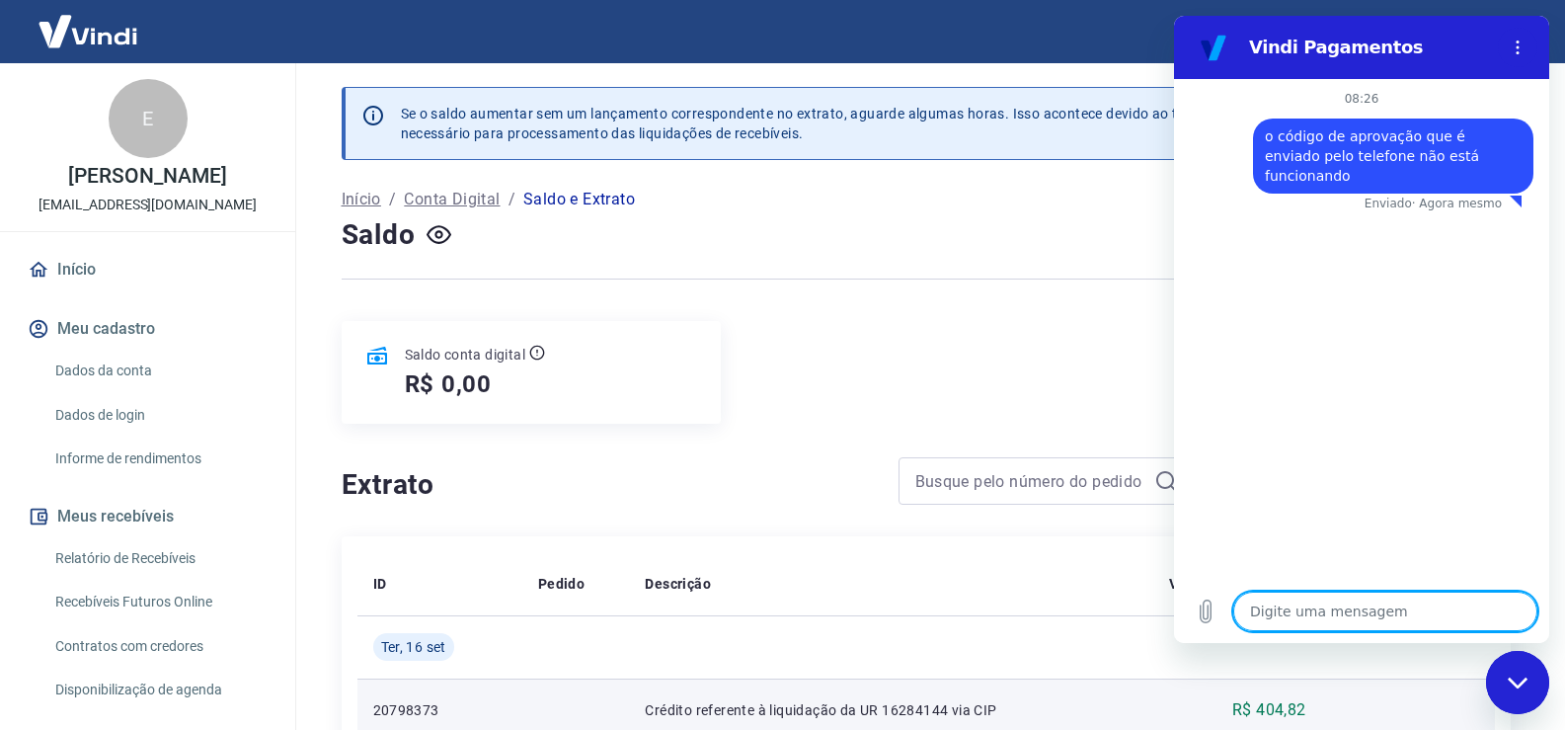
type textarea "x"
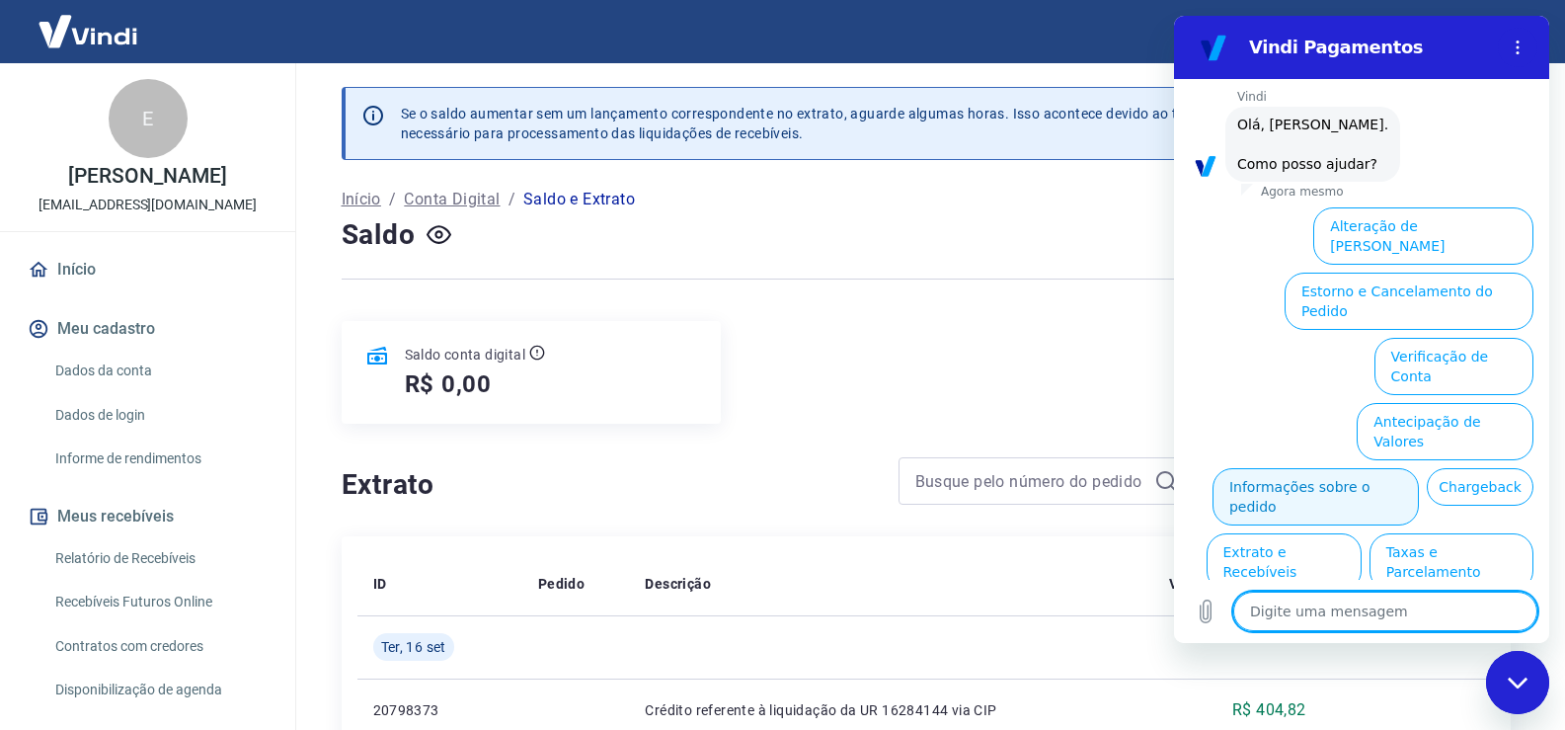
scroll to position [130, 0]
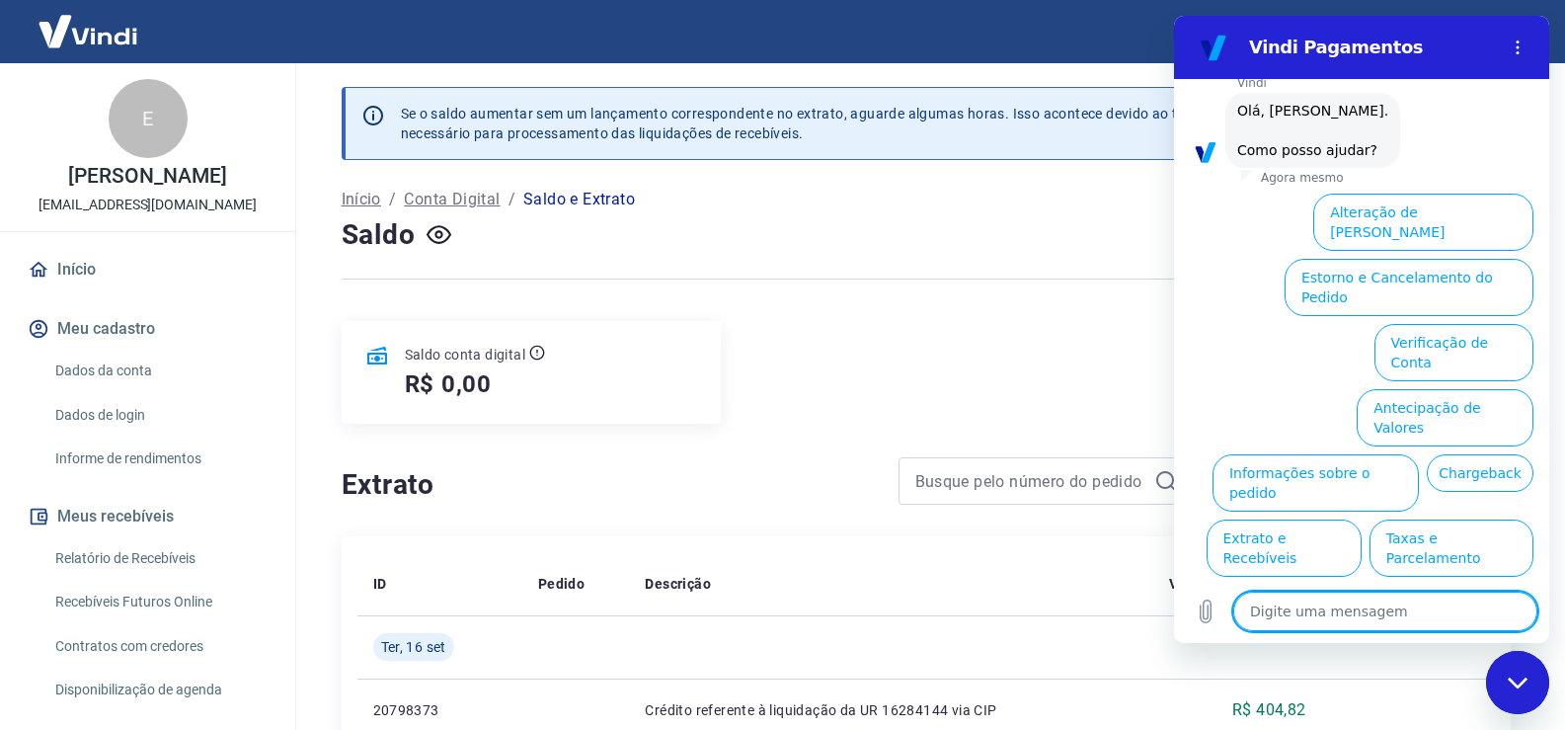
type textarea "f"
type textarea "x"
type textarea "fa"
type textarea "x"
type textarea "fal"
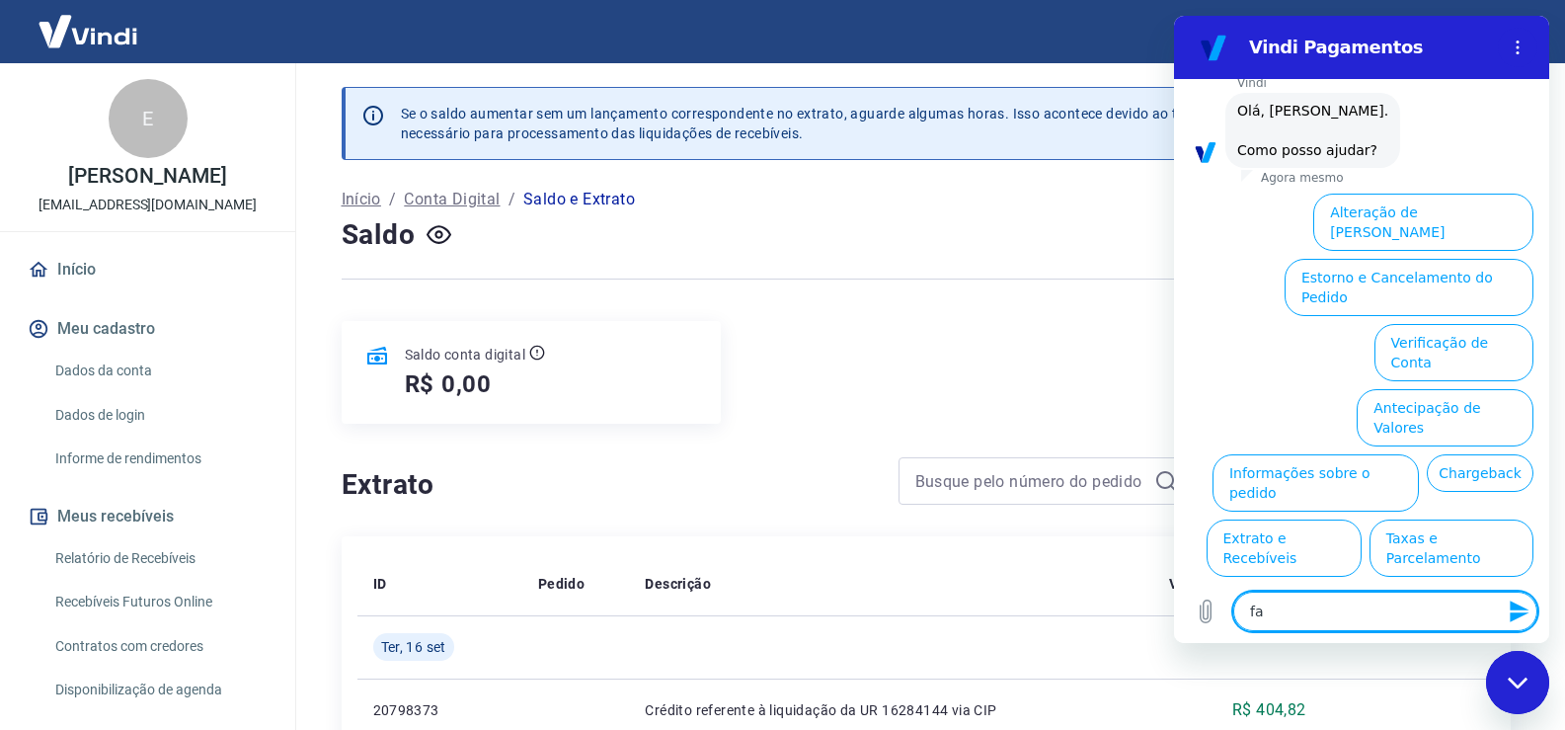
type textarea "x"
type textarea "fala"
type textarea "x"
type textarea "falar"
type textarea "x"
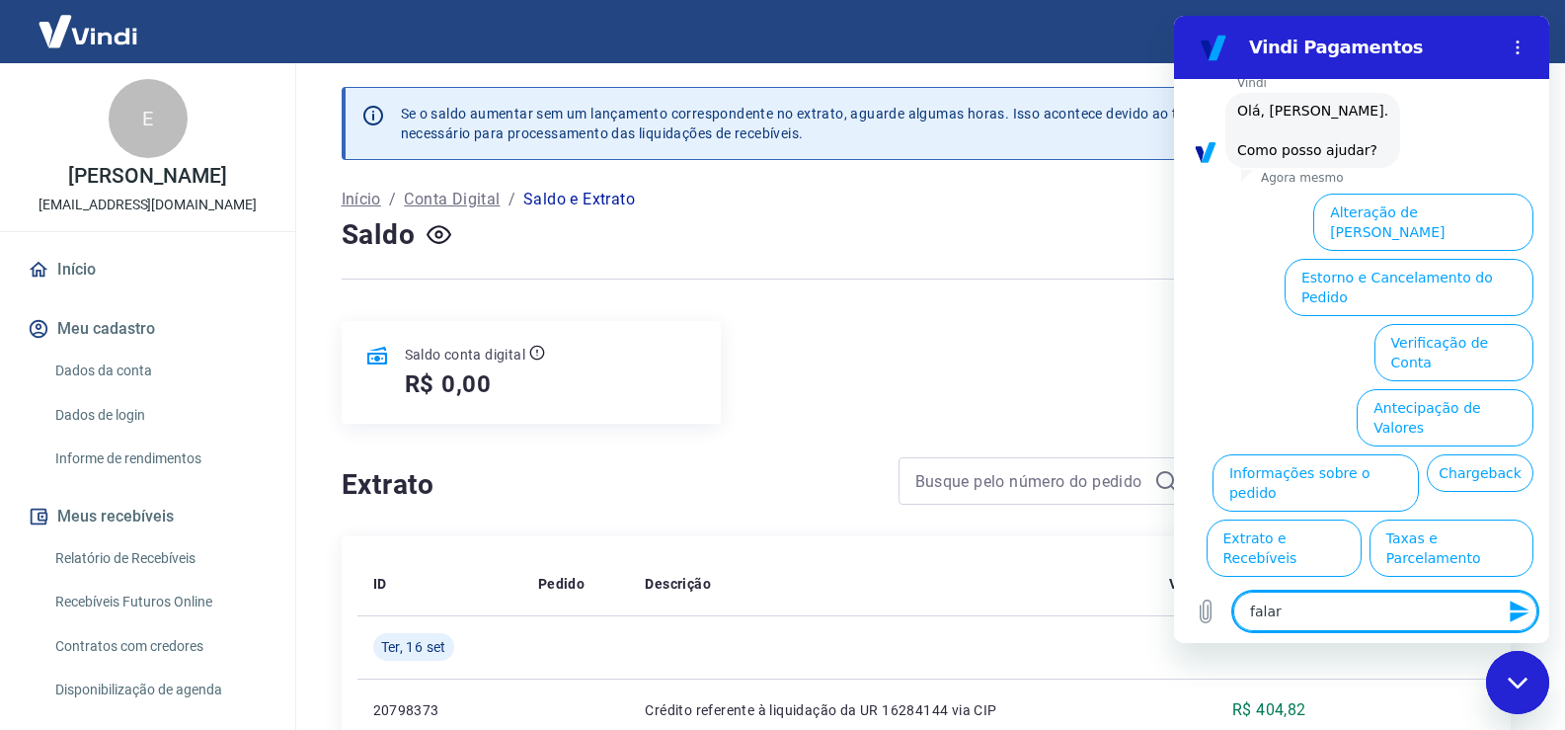
type textarea "falar"
type textarea "x"
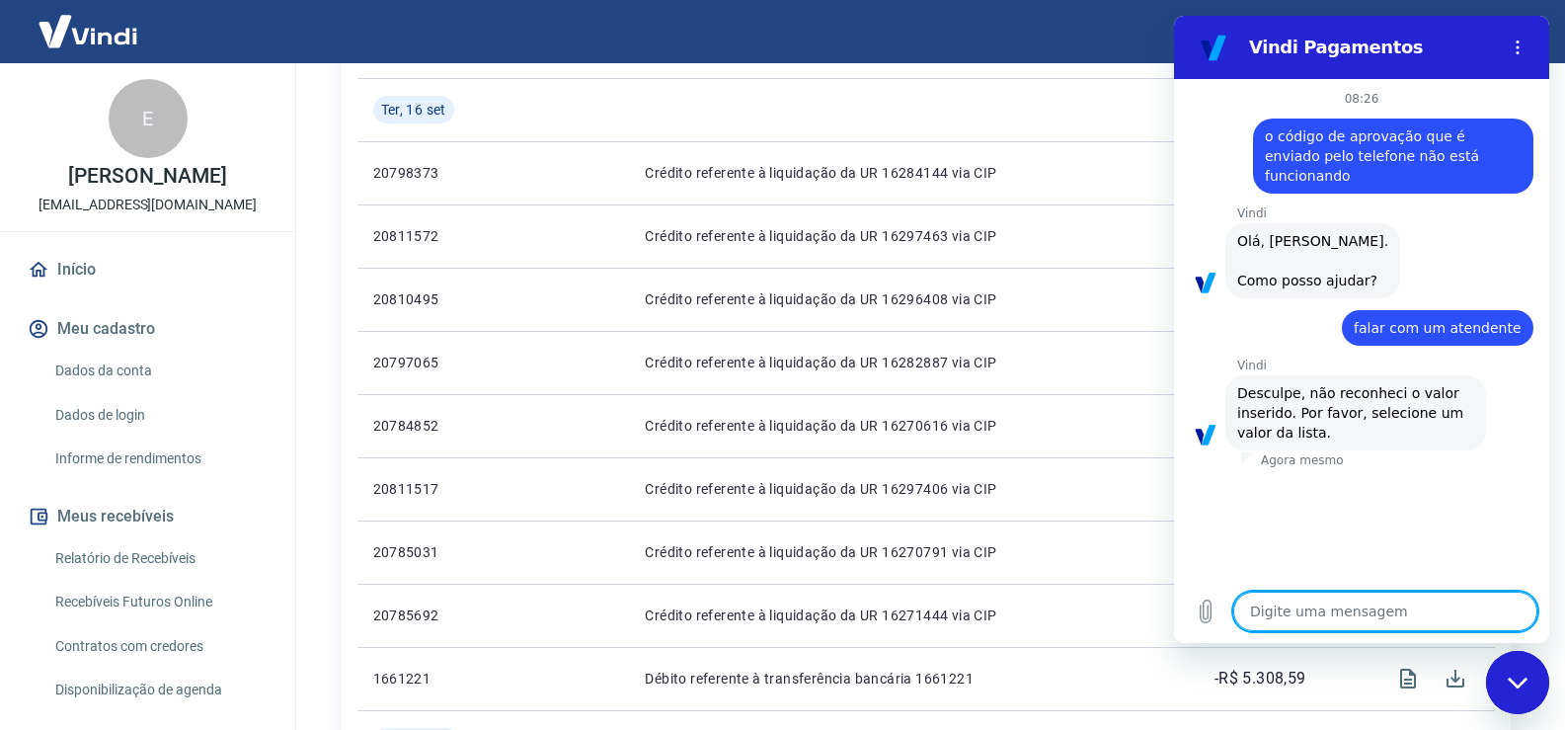
scroll to position [197, 0]
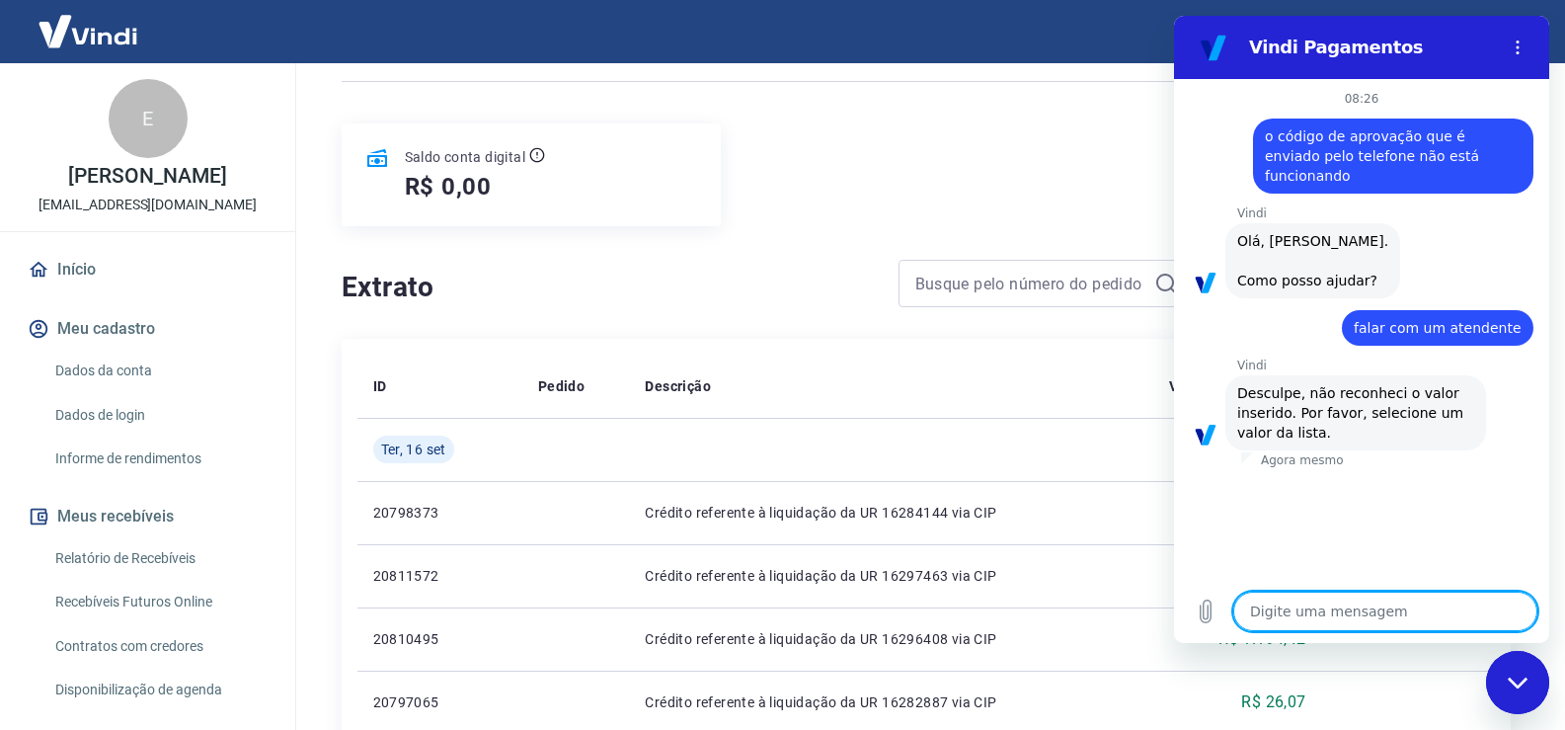
click at [1522, 452] on div "Agora mesmo" at bounding box center [1395, 460] width 308 height 16
click at [1323, 373] on div "Vindi diz: Desculpe, não reconheci o valor inserido. Por favor, selecione um va…" at bounding box center [1369, 411] width 359 height 77
click at [1349, 624] on textarea at bounding box center [1385, 610] width 304 height 39
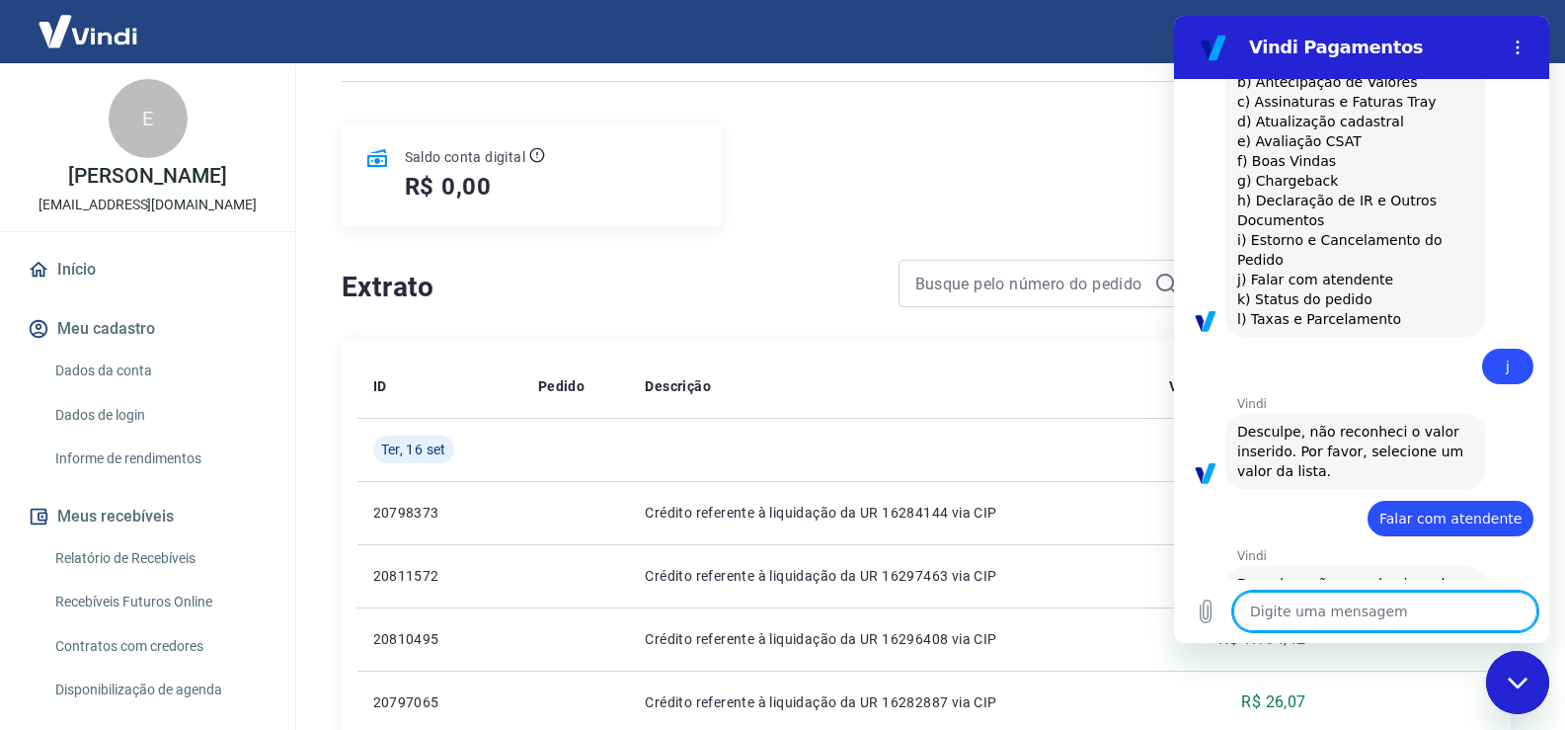
scroll to position [239, 0]
